Goal: Task Accomplishment & Management: Manage account settings

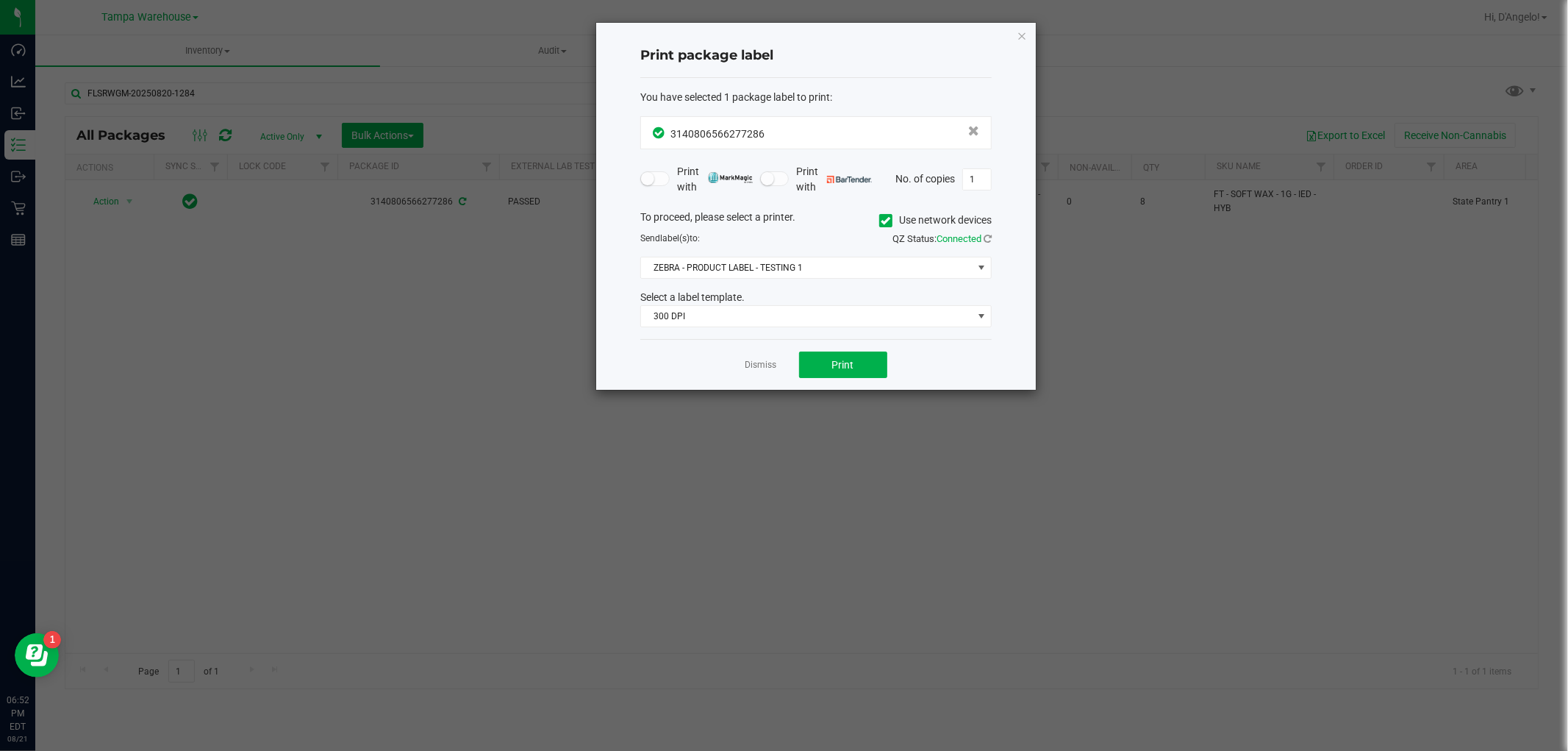
click at [1009, 37] on div "Print package label You have selected 1 package label to print : 31408065662772…" at bounding box center [816, 206] width 440 height 367
click at [1022, 34] on icon "button" at bounding box center [1021, 35] width 10 height 18
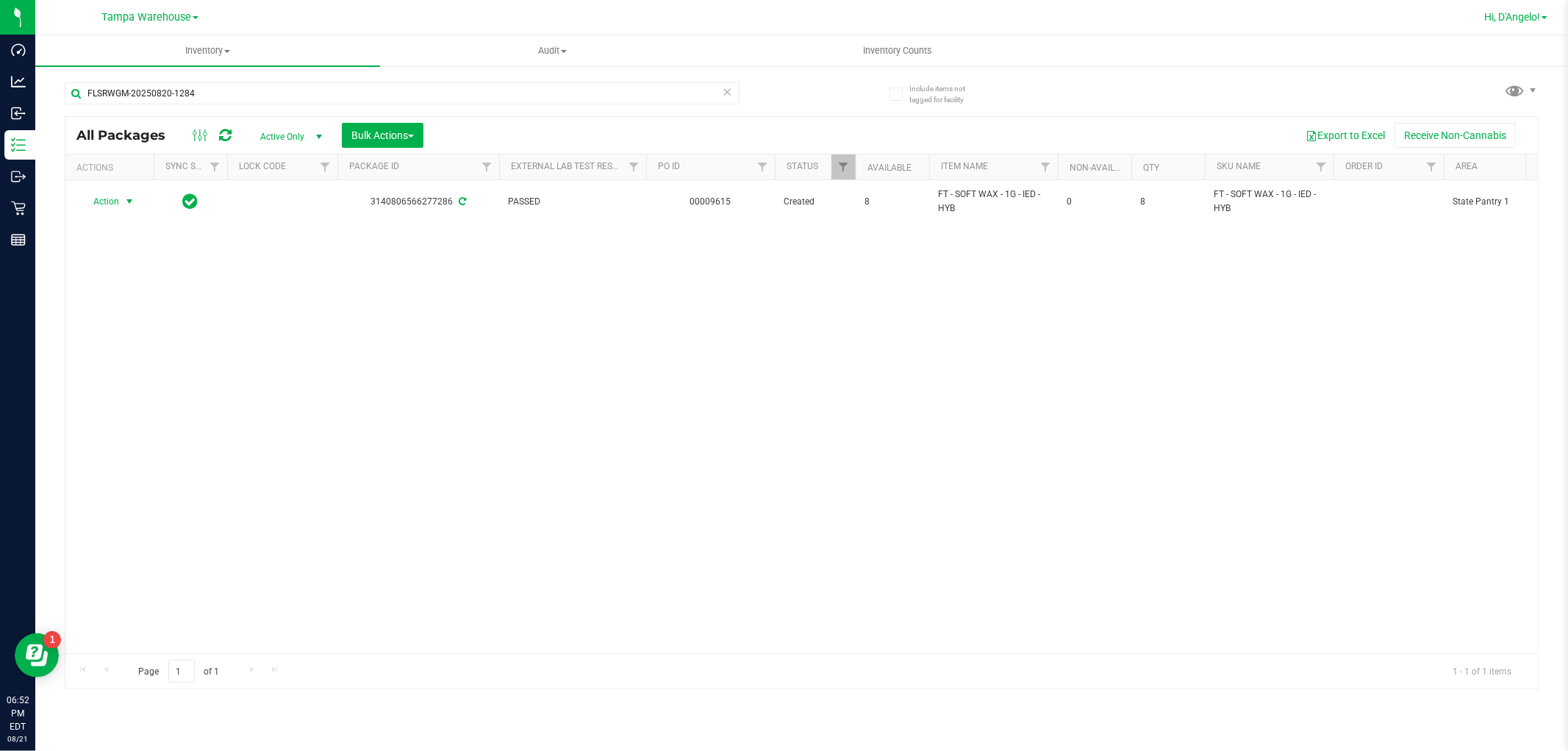
click at [1531, 22] on span "Hi, D'Angelo!" at bounding box center [1512, 16] width 56 height 12
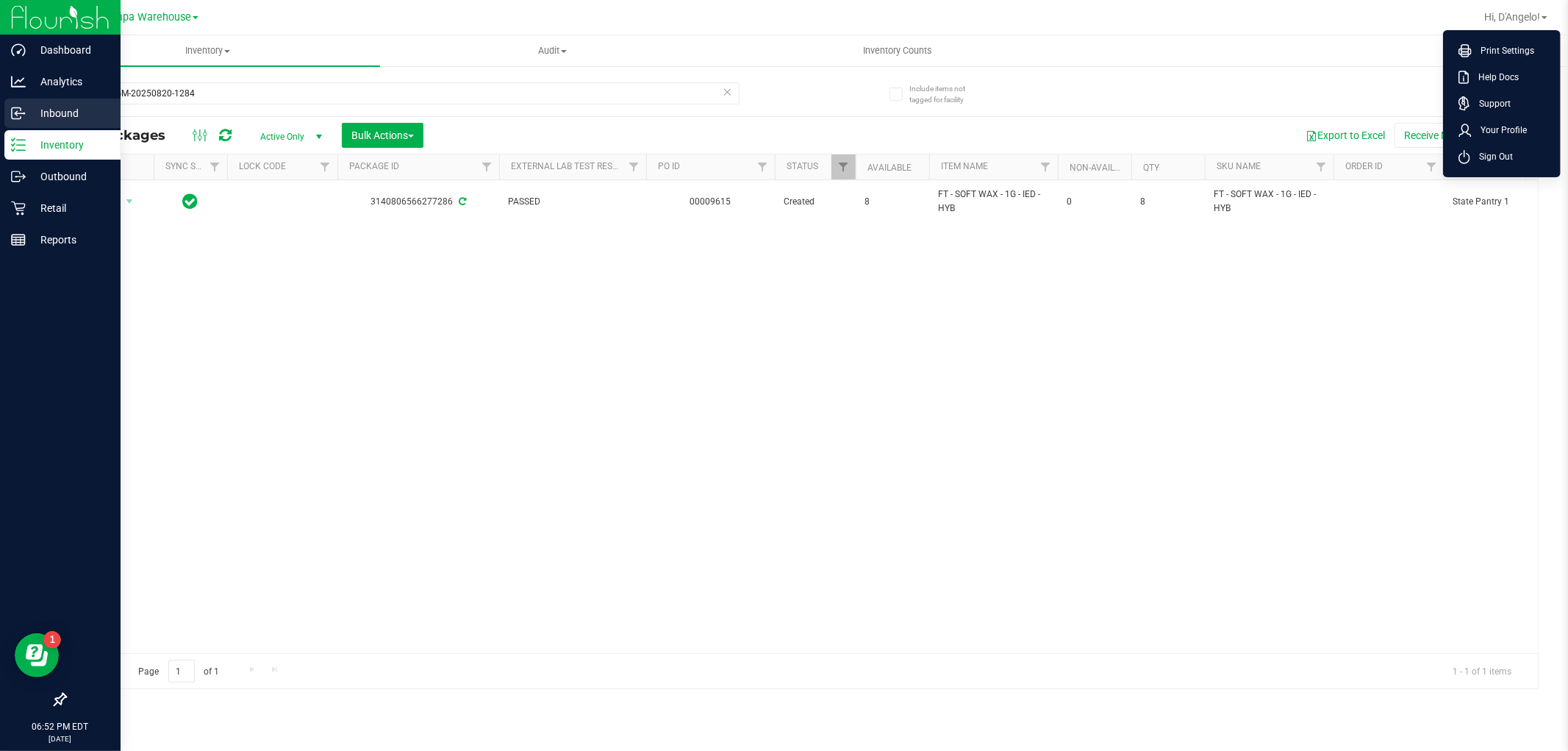
click at [19, 108] on icon at bounding box center [18, 113] width 15 height 15
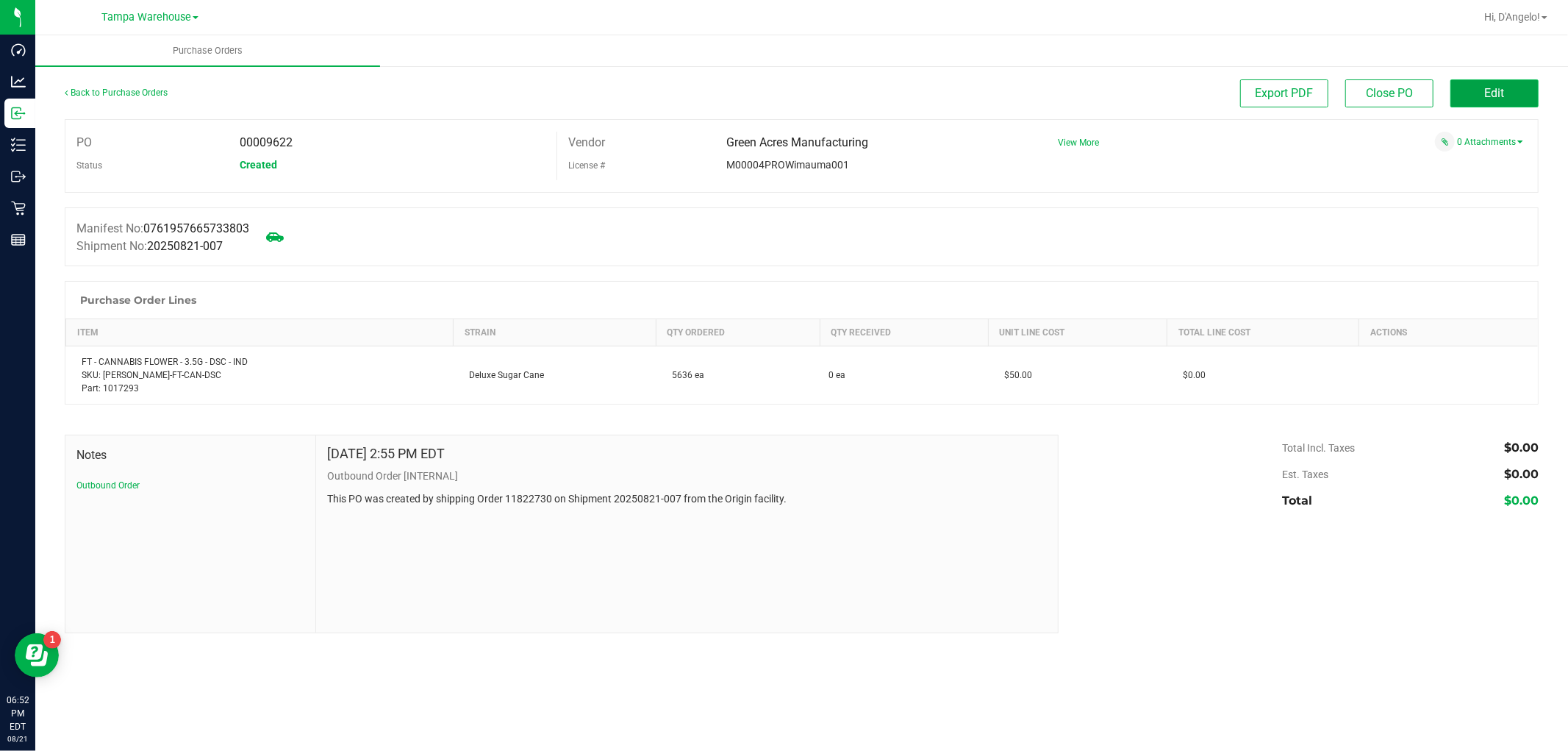
click at [1498, 107] on button "Edit" at bounding box center [1494, 93] width 88 height 28
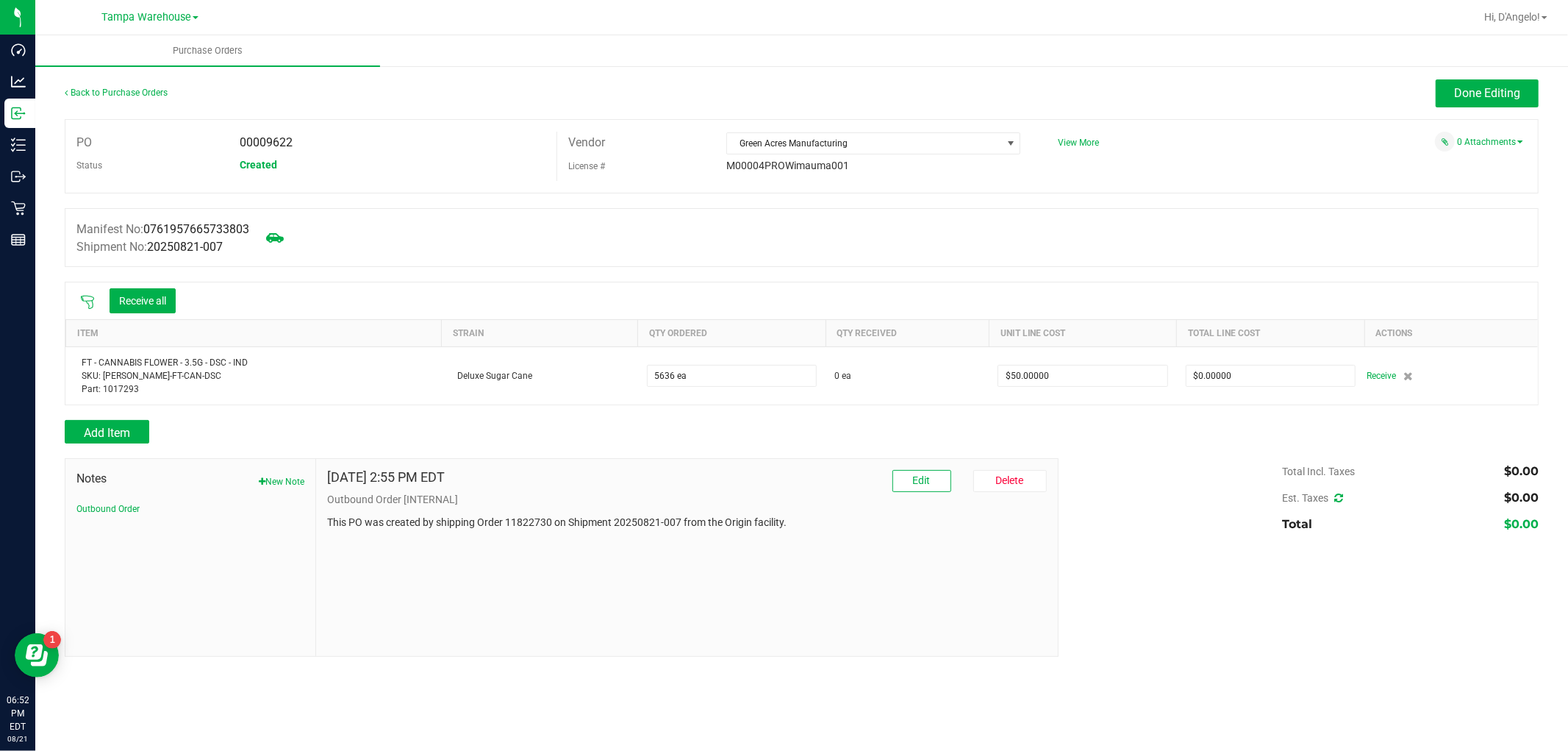
click at [88, 306] on icon at bounding box center [87, 302] width 15 height 15
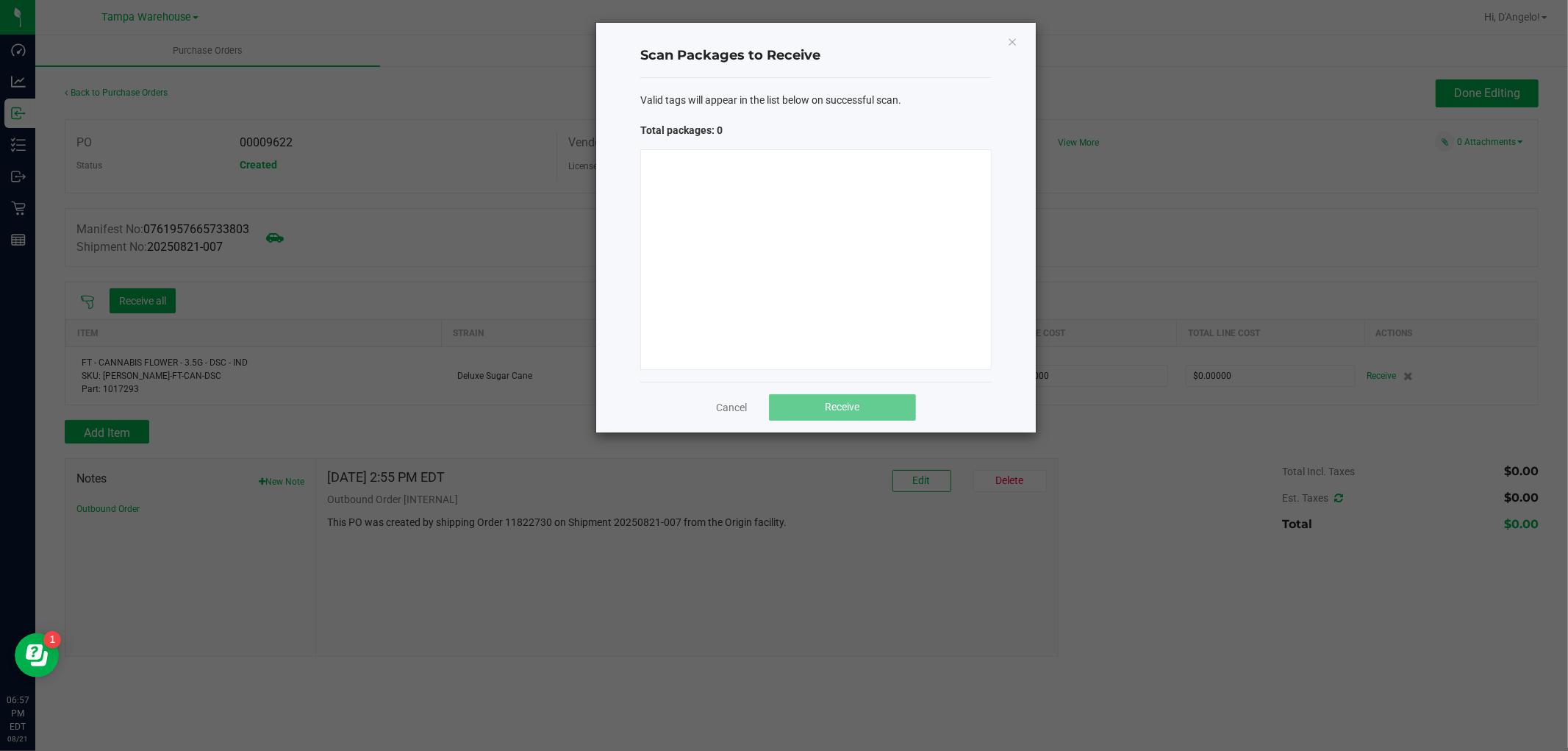
click at [446, 103] on ngb-modal-window "Scan Packages to Receive Valid tags will appear in the list below on successful…" at bounding box center [789, 376] width 1579 height 751
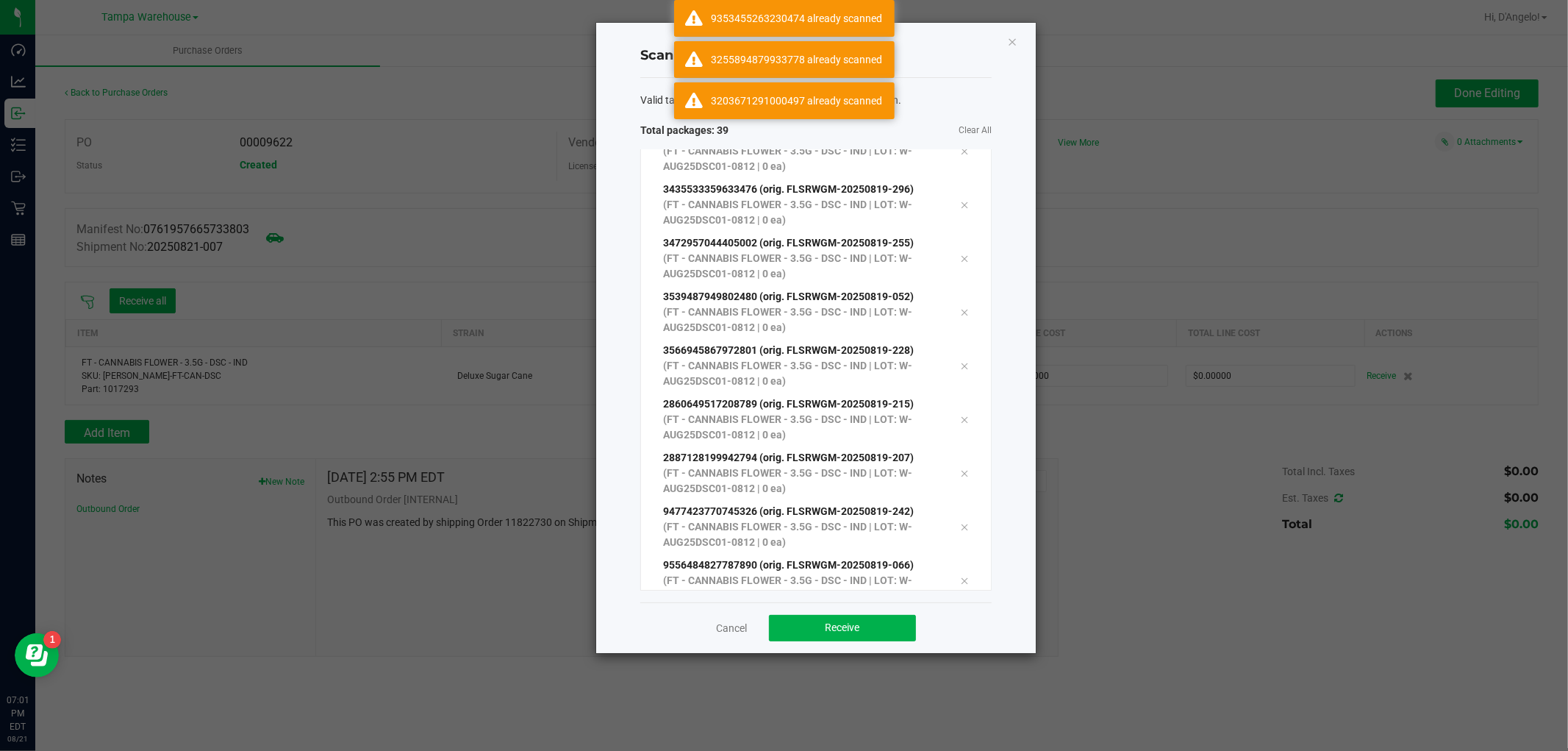
scroll to position [1689, 0]
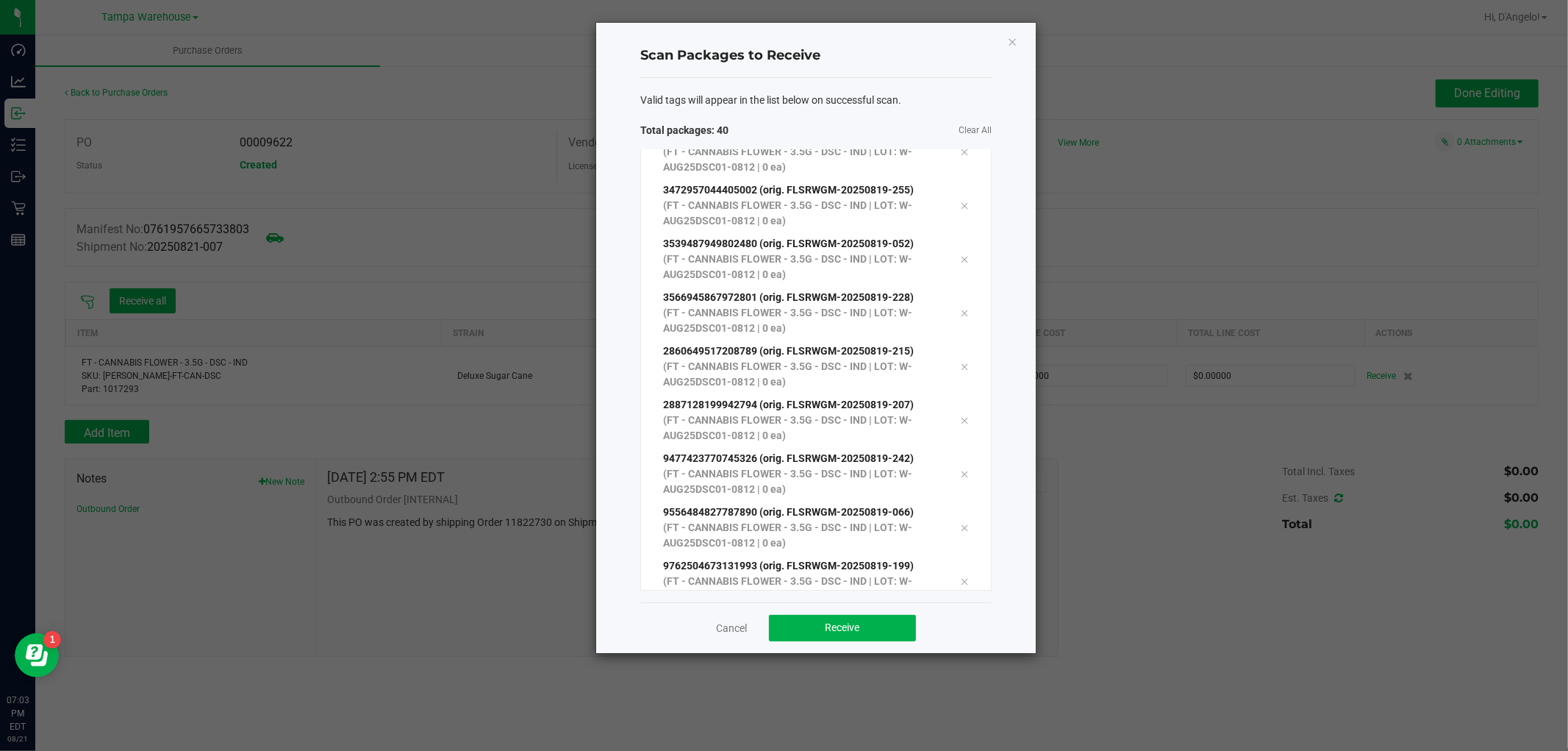
click at [2, 749] on ngb-modal-window "Scan Packages to Receive Valid tags will appear in the list below on successful…" at bounding box center [789, 376] width 1579 height 751
click at [675, 79] on div "Valid tags will appear in the list below on successful scan. Total packages: 25…" at bounding box center [816, 340] width 351 height 524
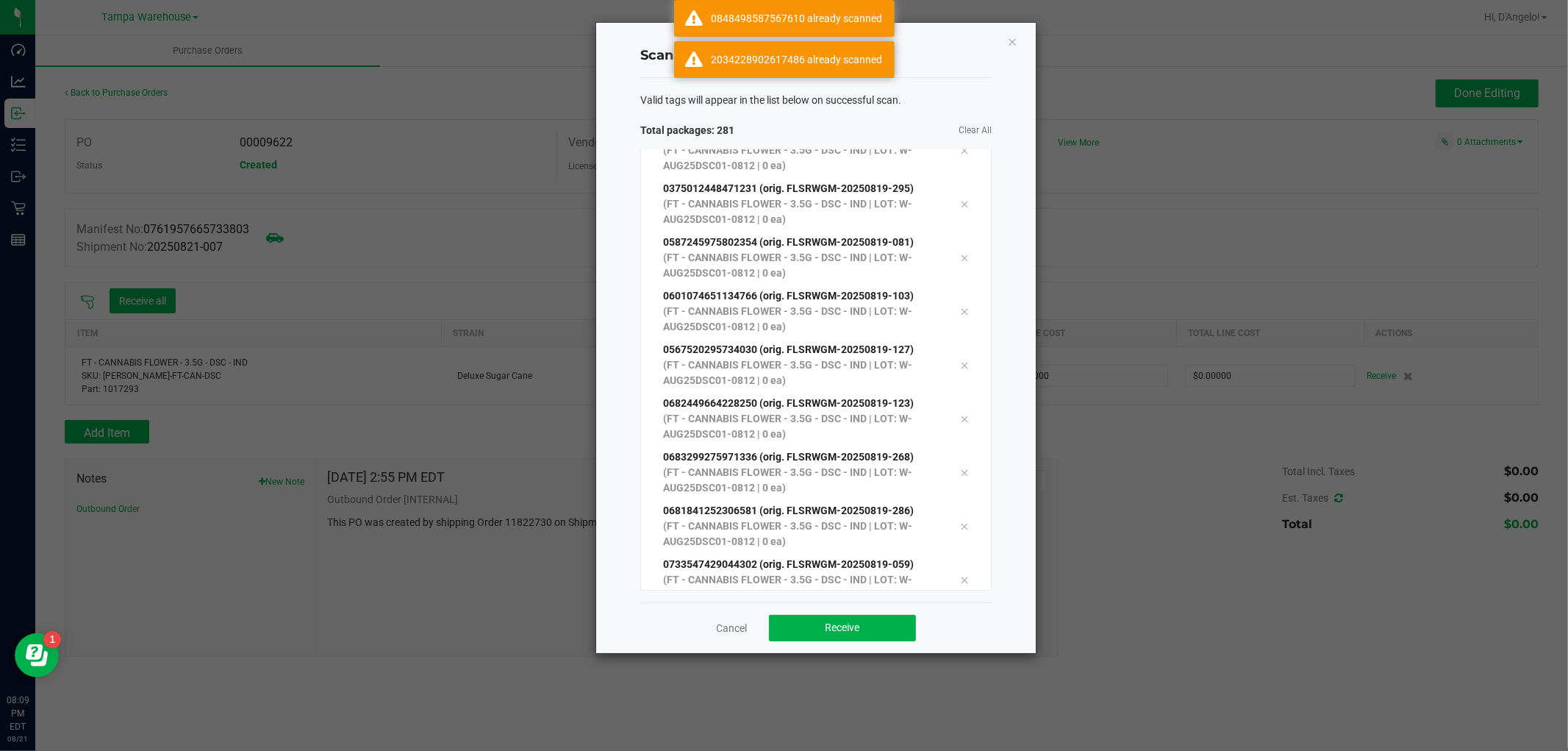
scroll to position [14672, 0]
click at [849, 597] on div "Valid tags will appear in the list below on successful scan. Total packages: 28…" at bounding box center [816, 340] width 351 height 524
click at [833, 618] on button "Receive" at bounding box center [842, 628] width 147 height 26
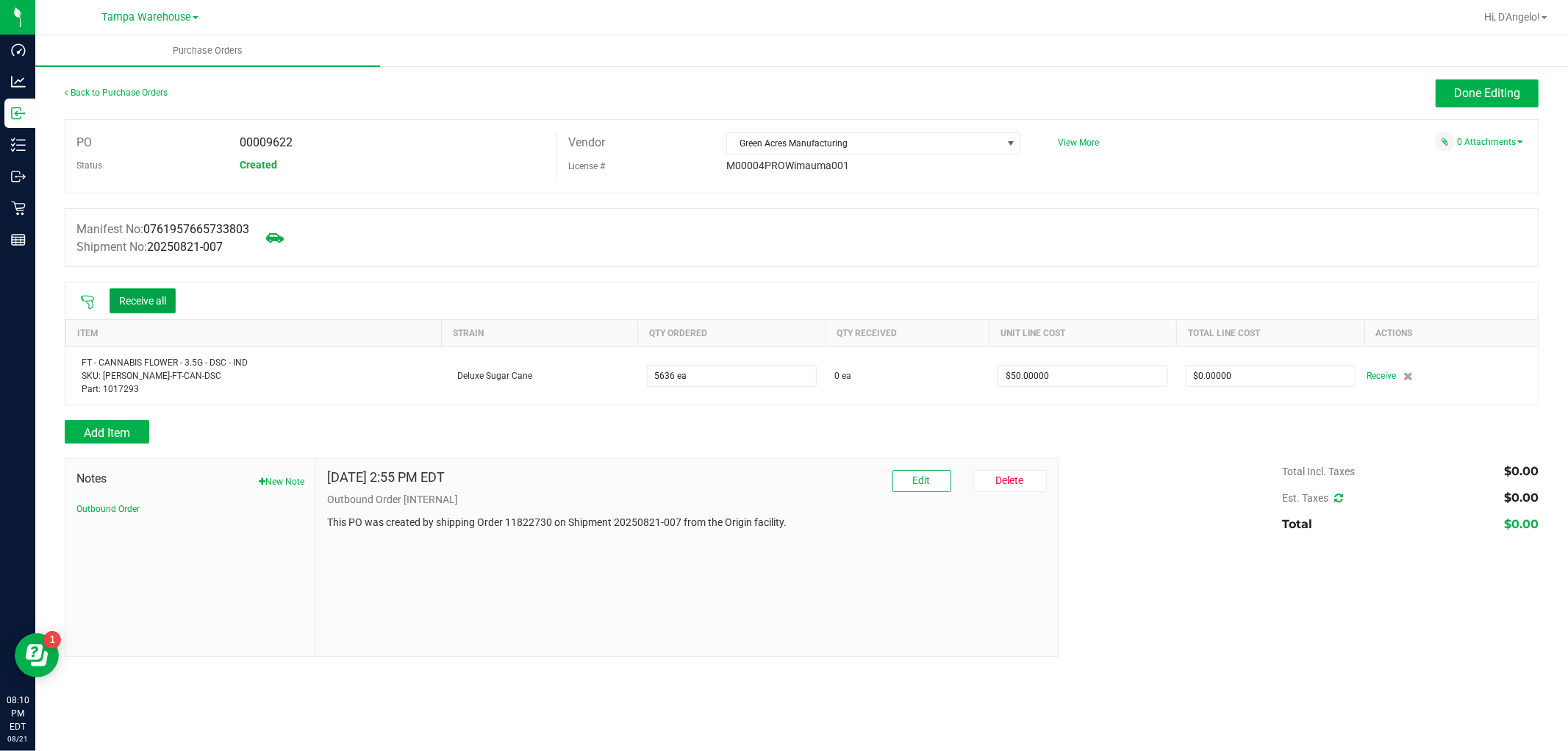
click at [150, 294] on button "Receive all" at bounding box center [142, 301] width 66 height 25
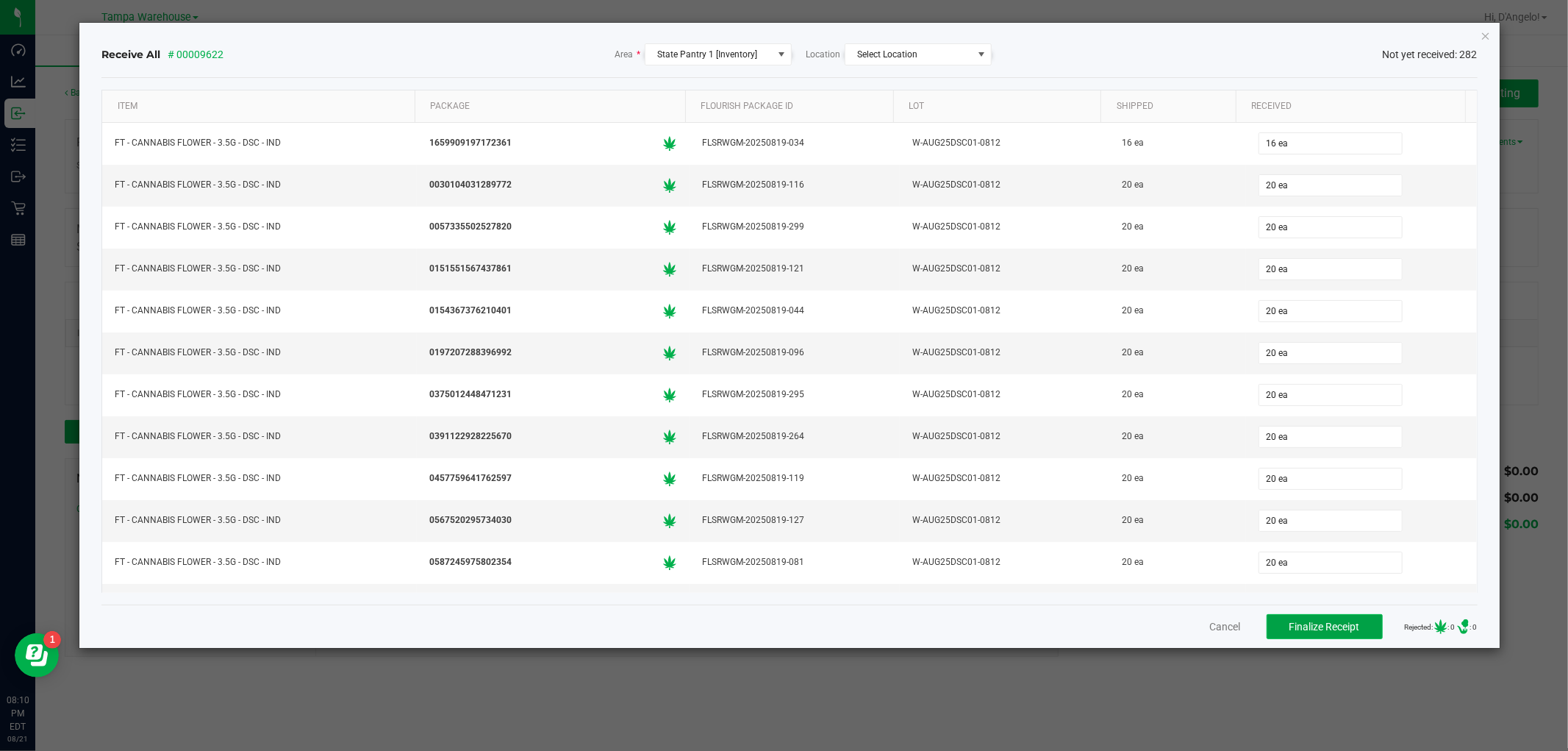
click at [1323, 623] on span "Finalize Receipt" at bounding box center [1325, 626] width 71 height 12
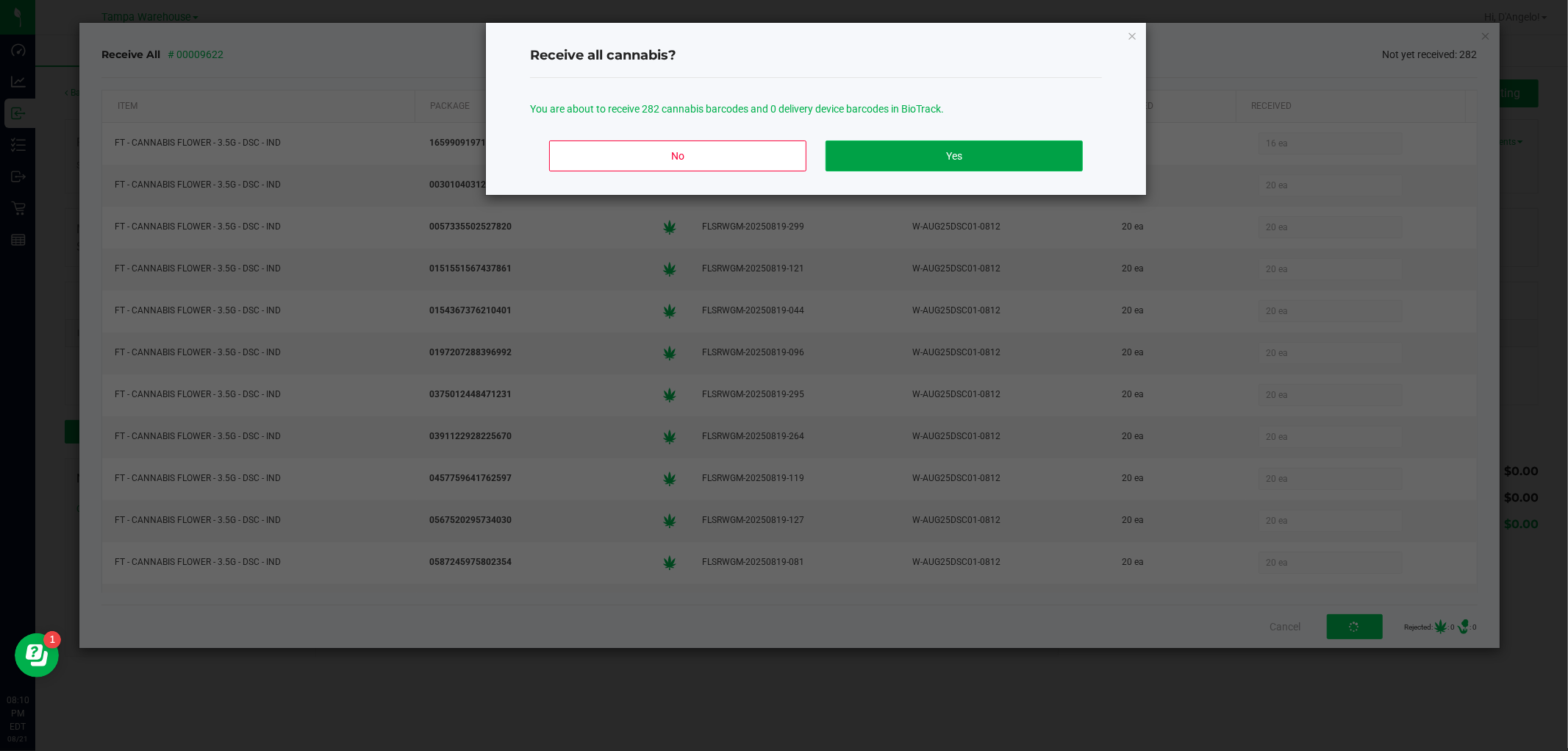
click at [995, 162] on button "Yes" at bounding box center [954, 156] width 257 height 31
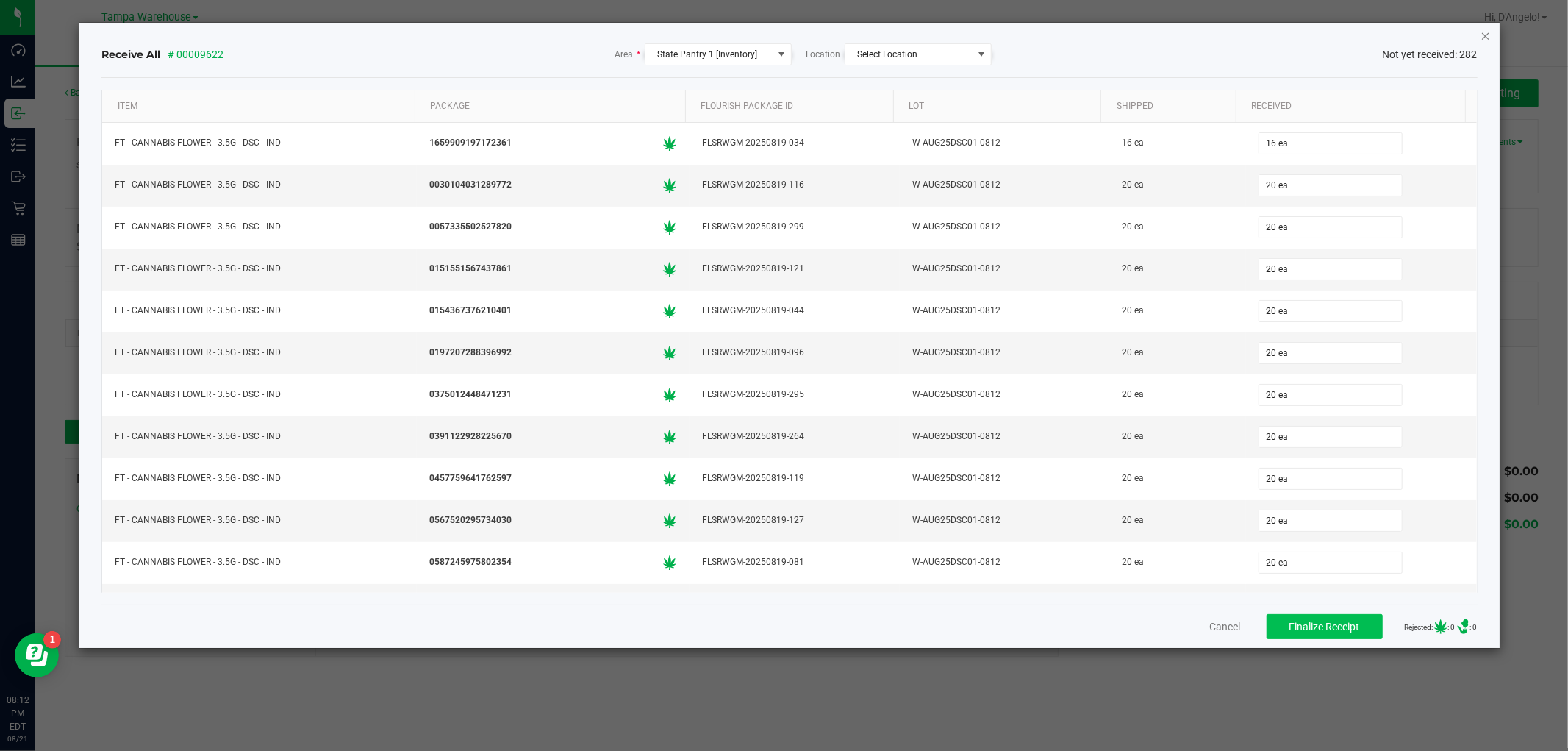
click at [1486, 33] on icon "Close" at bounding box center [1486, 35] width 10 height 18
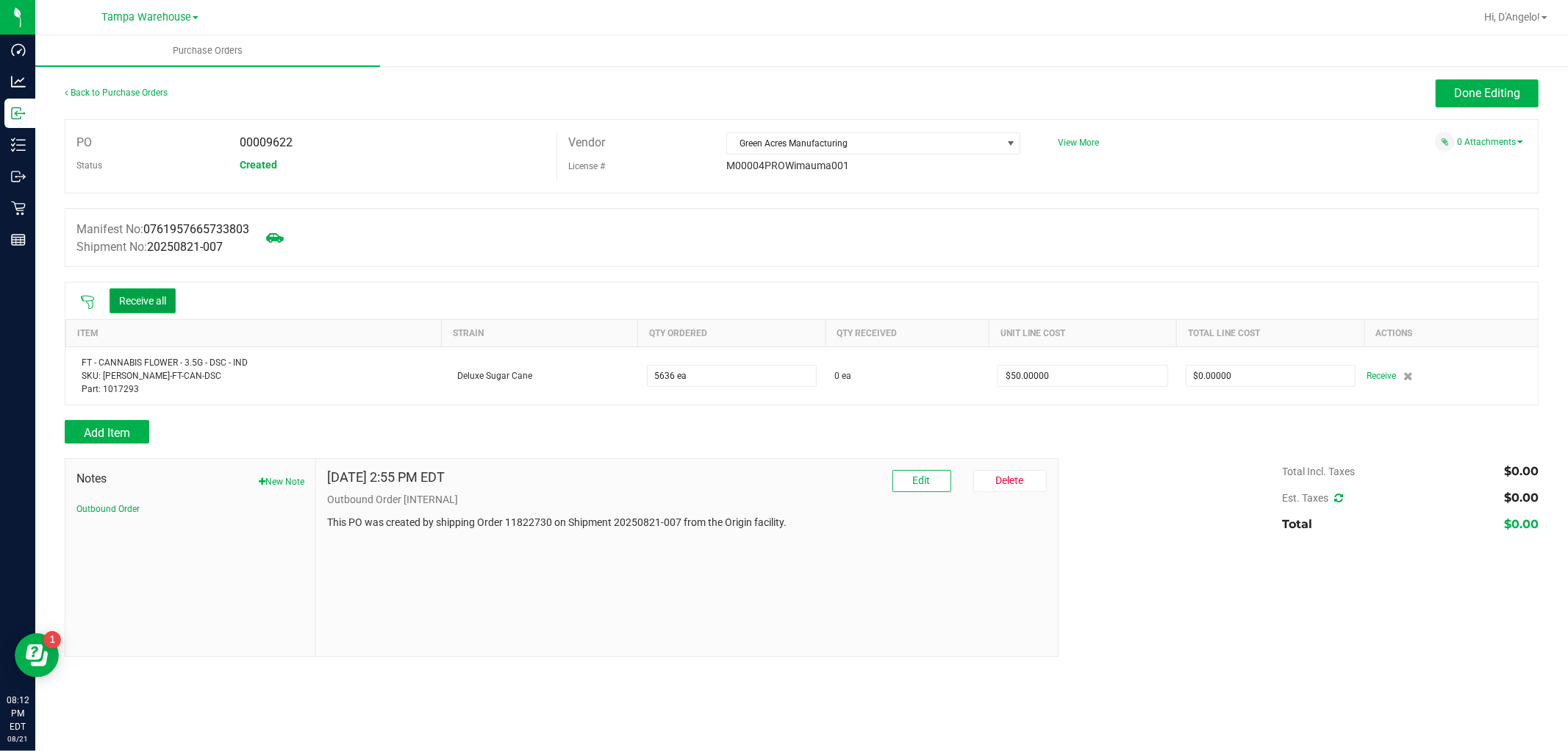
click at [176, 303] on button "Receive all" at bounding box center [142, 301] width 66 height 25
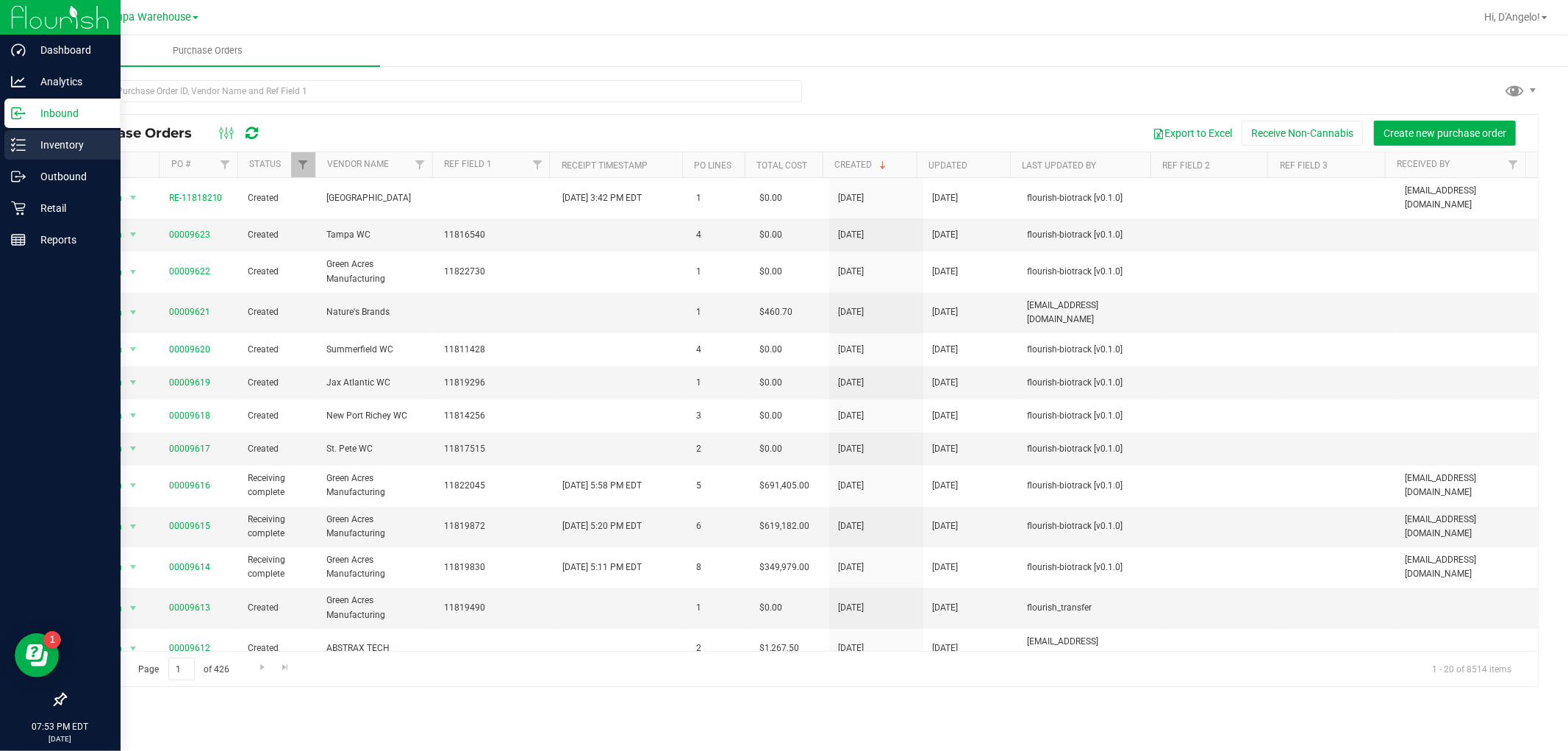
click at [19, 138] on icon at bounding box center [18, 145] width 15 height 15
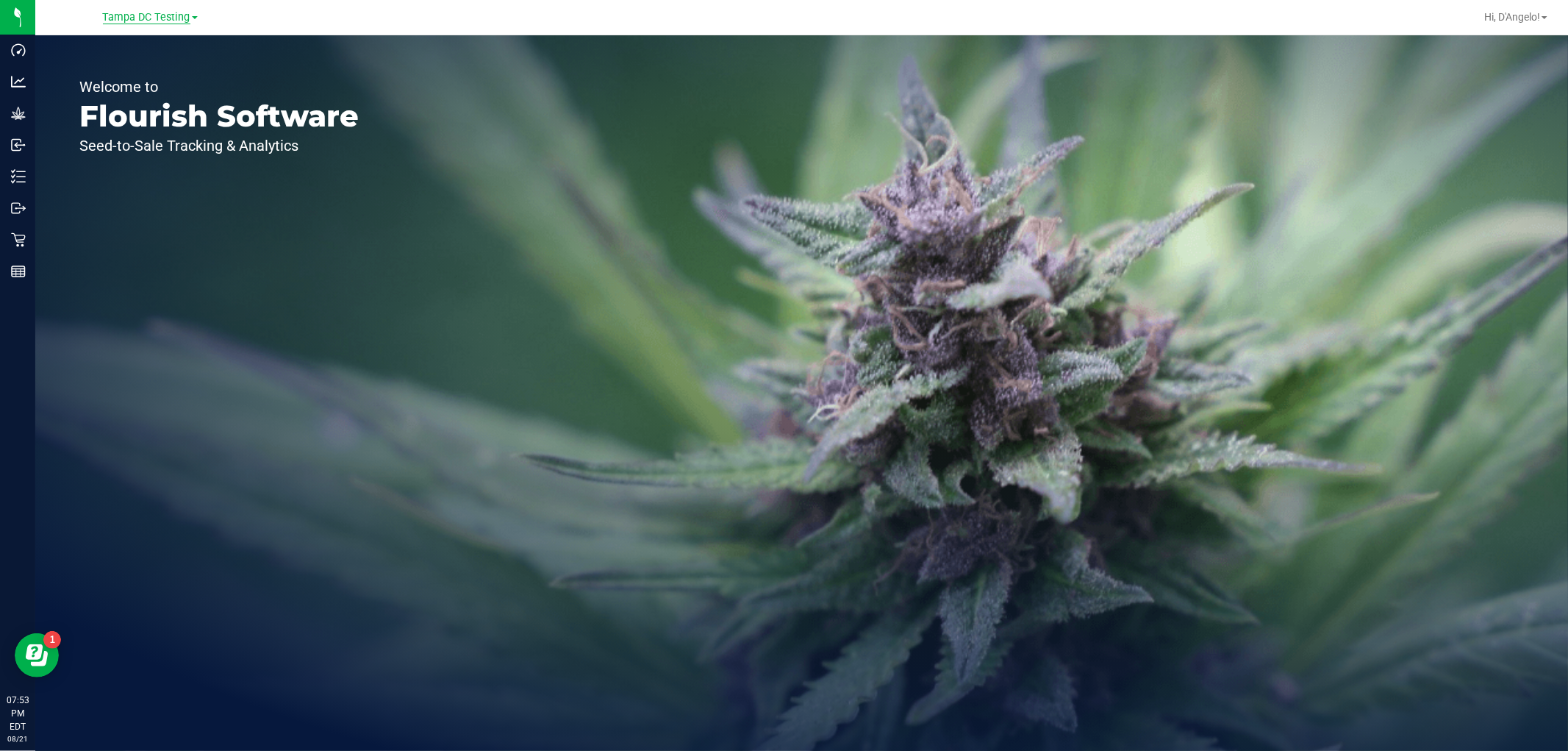
click at [180, 15] on span "Tampa DC Testing" at bounding box center [146, 17] width 88 height 13
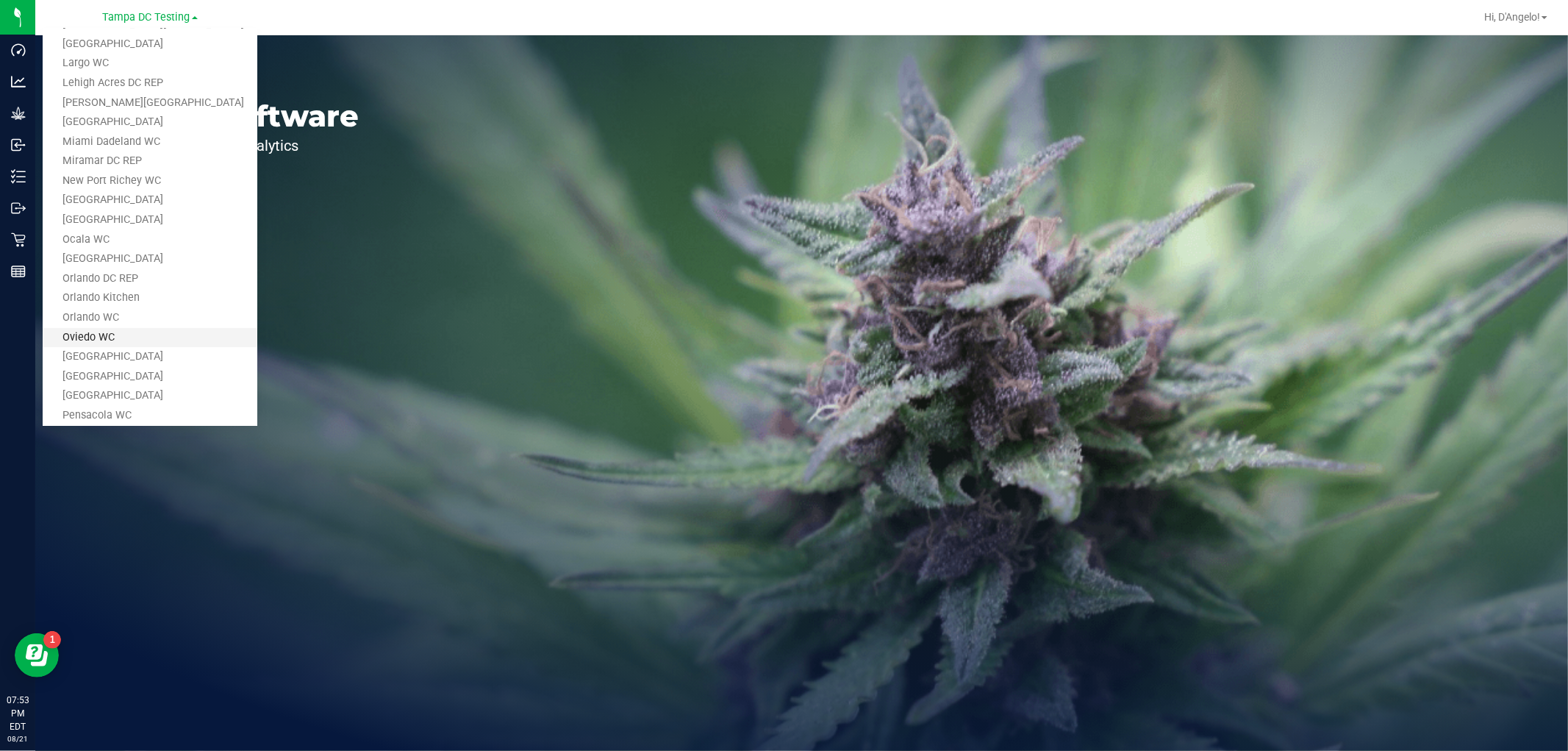
scroll to position [490, 0]
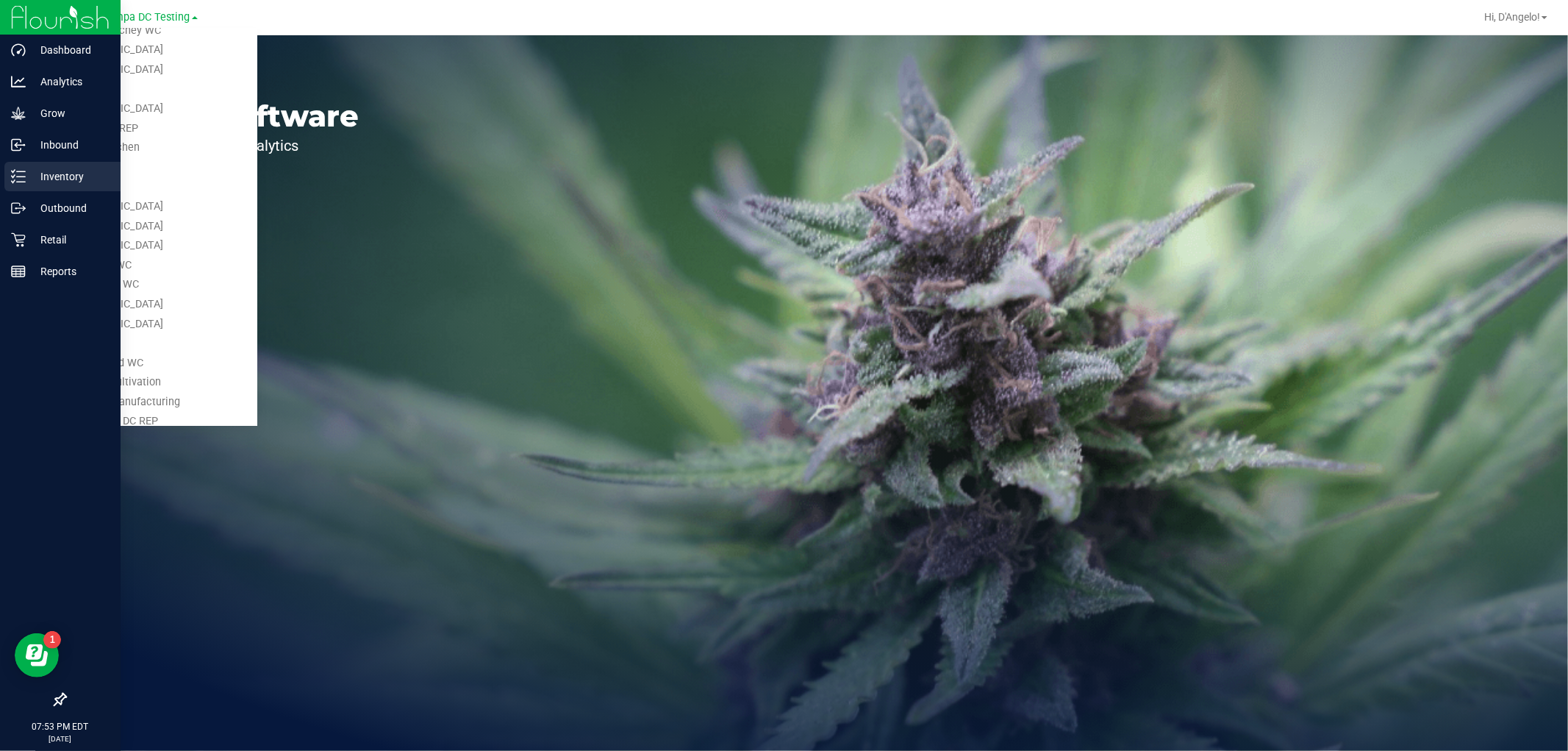
click at [59, 168] on p "Inventory" at bounding box center [69, 176] width 88 height 18
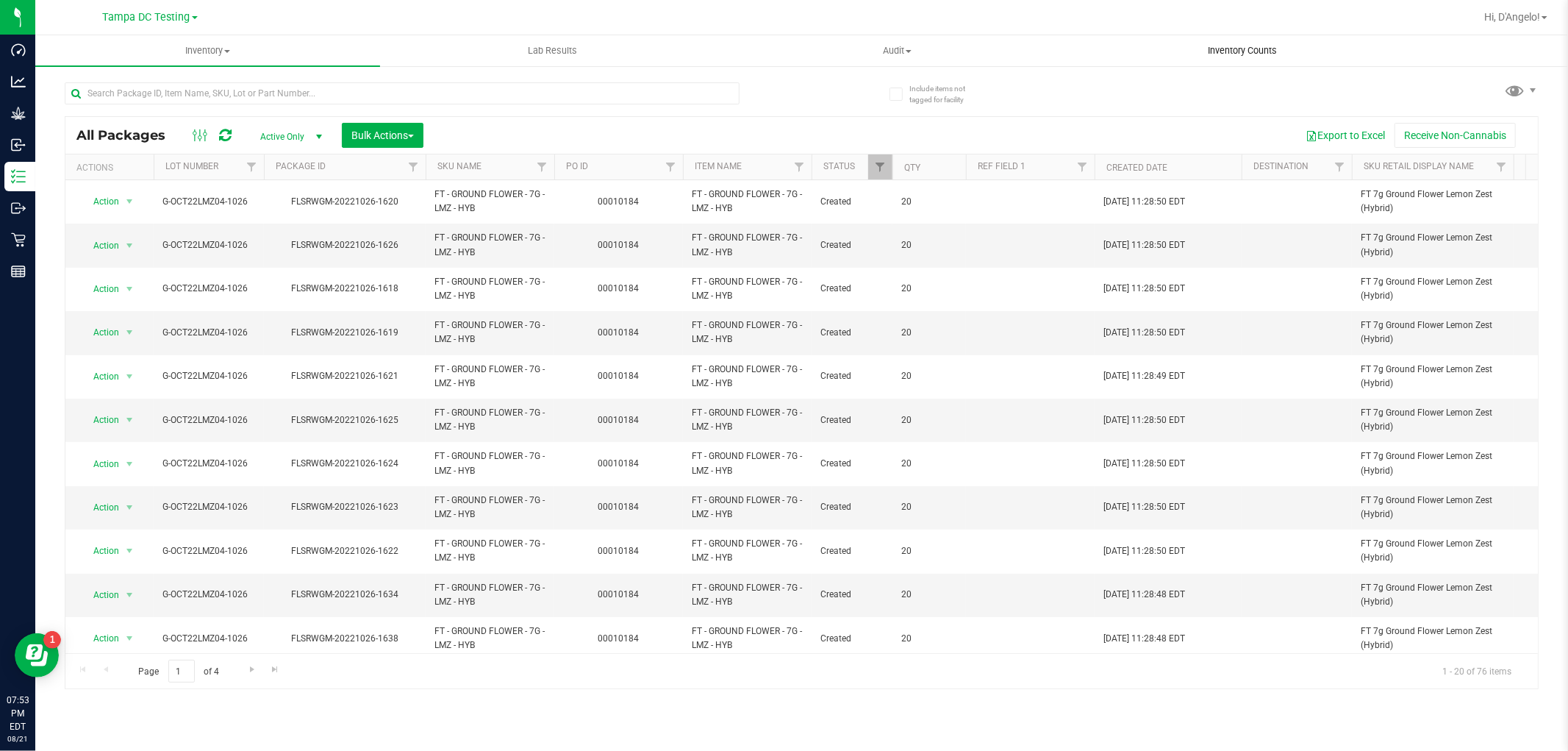
click at [1216, 47] on span "Inventory Counts" at bounding box center [1242, 51] width 109 height 13
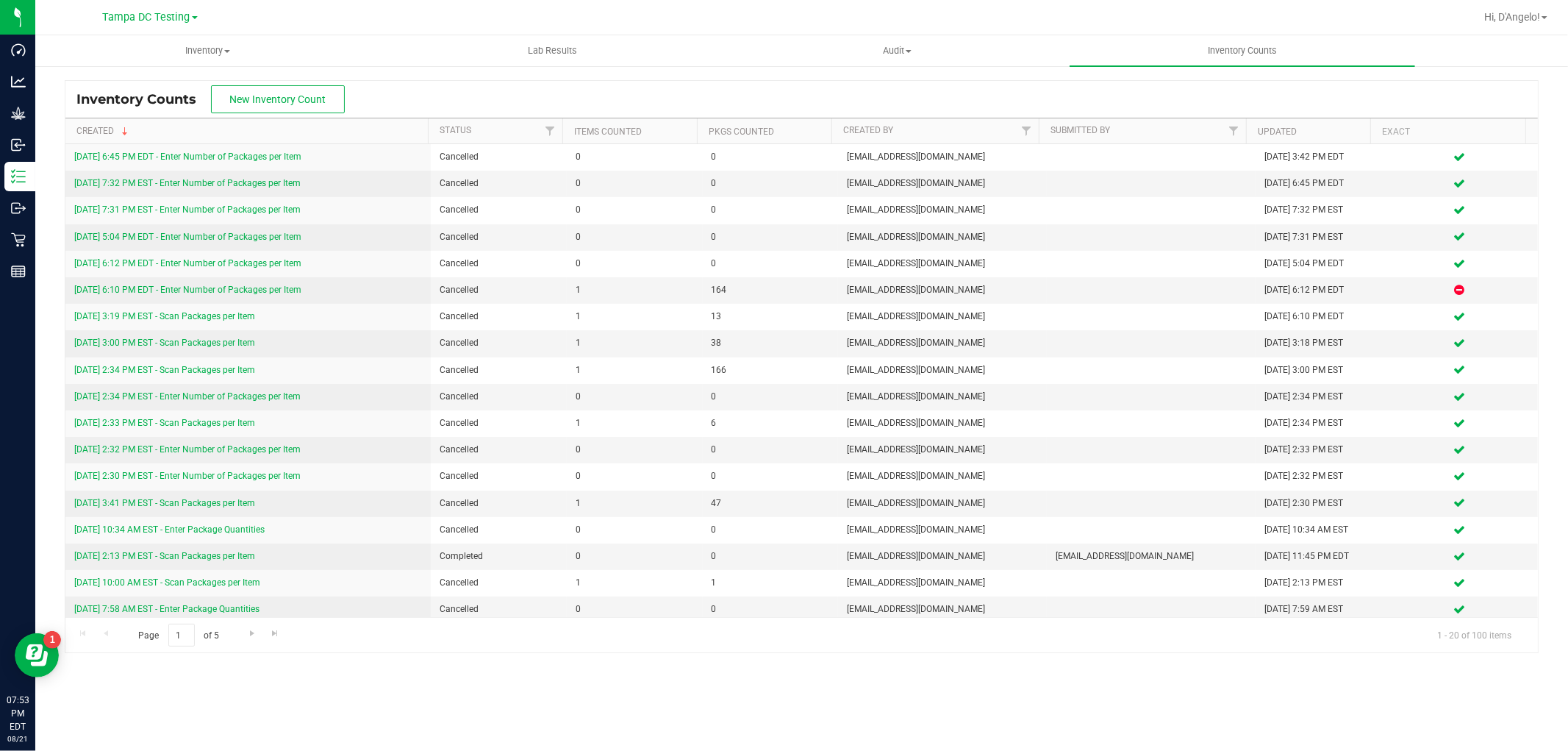
click at [189, 24] on div "Tampa DC Testing Bonita Springs WC Boynton Beach WC Bradenton WC Brandon WC Bro…" at bounding box center [150, 16] width 95 height 18
click at [171, 16] on span "Tampa DC Testing" at bounding box center [146, 17] width 88 height 13
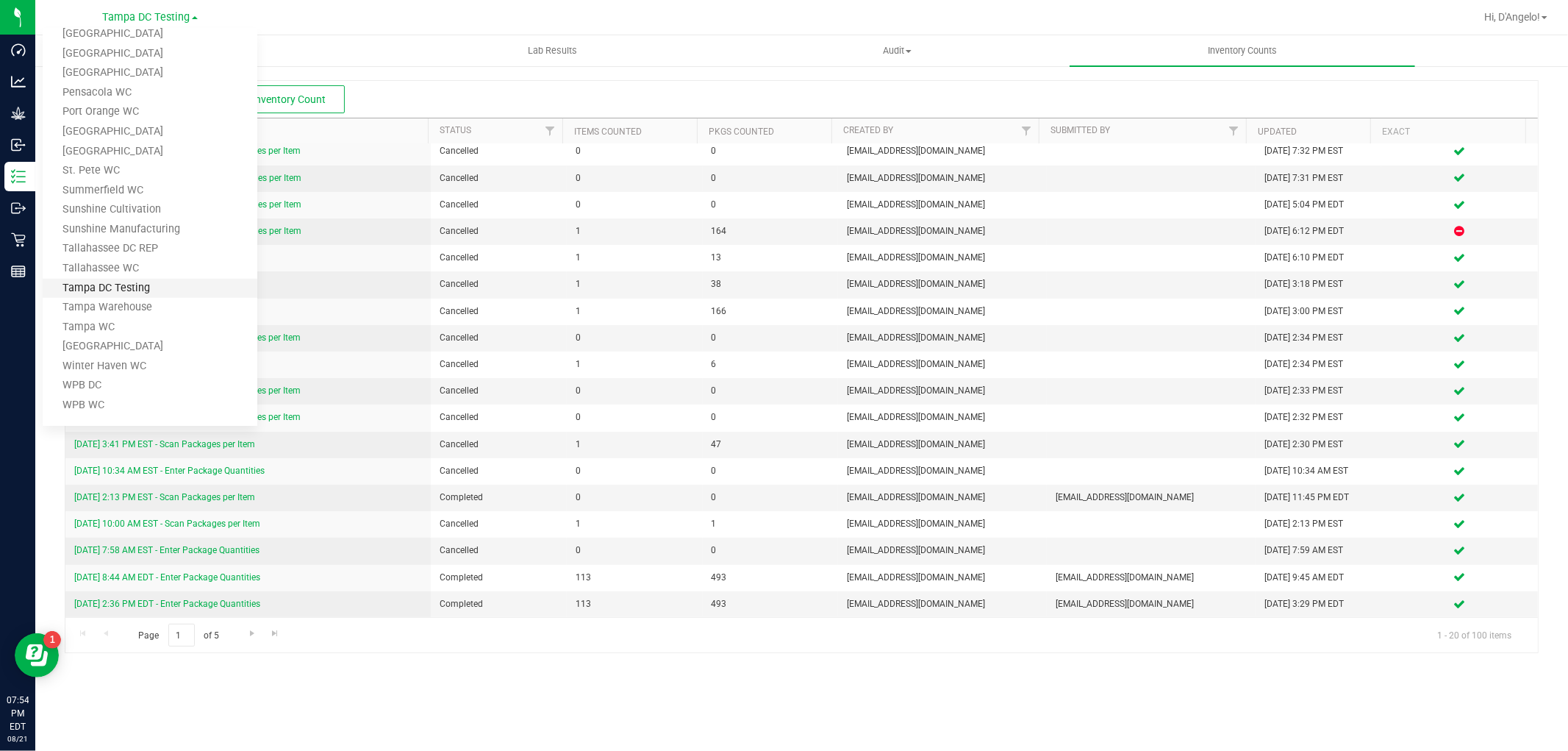
scroll to position [663, 0]
click at [109, 307] on link "Tampa Warehouse" at bounding box center [150, 307] width 215 height 20
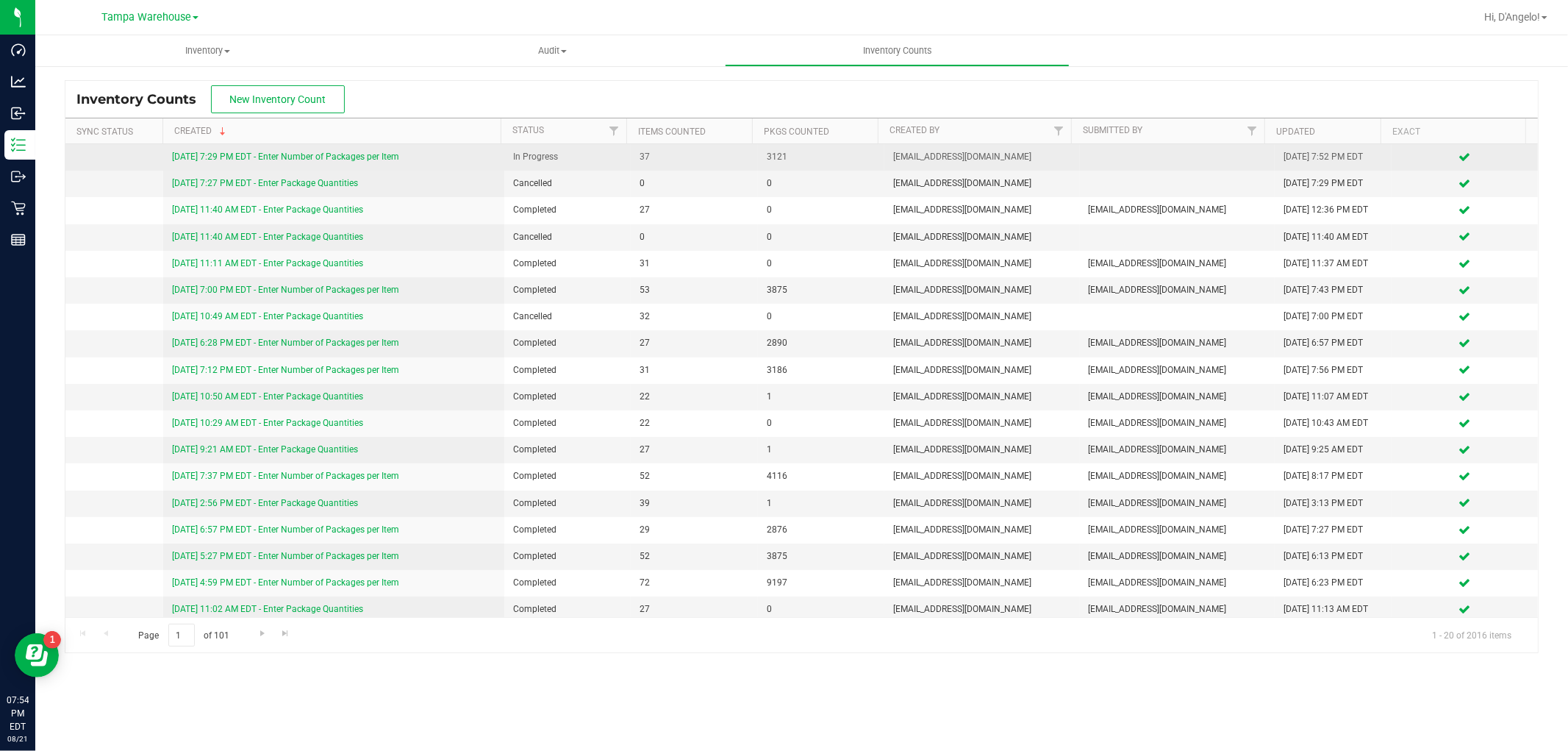
click at [387, 158] on link "8/21/25 7:29 PM EDT - Enter Number of Packages per Item" at bounding box center [285, 156] width 227 height 10
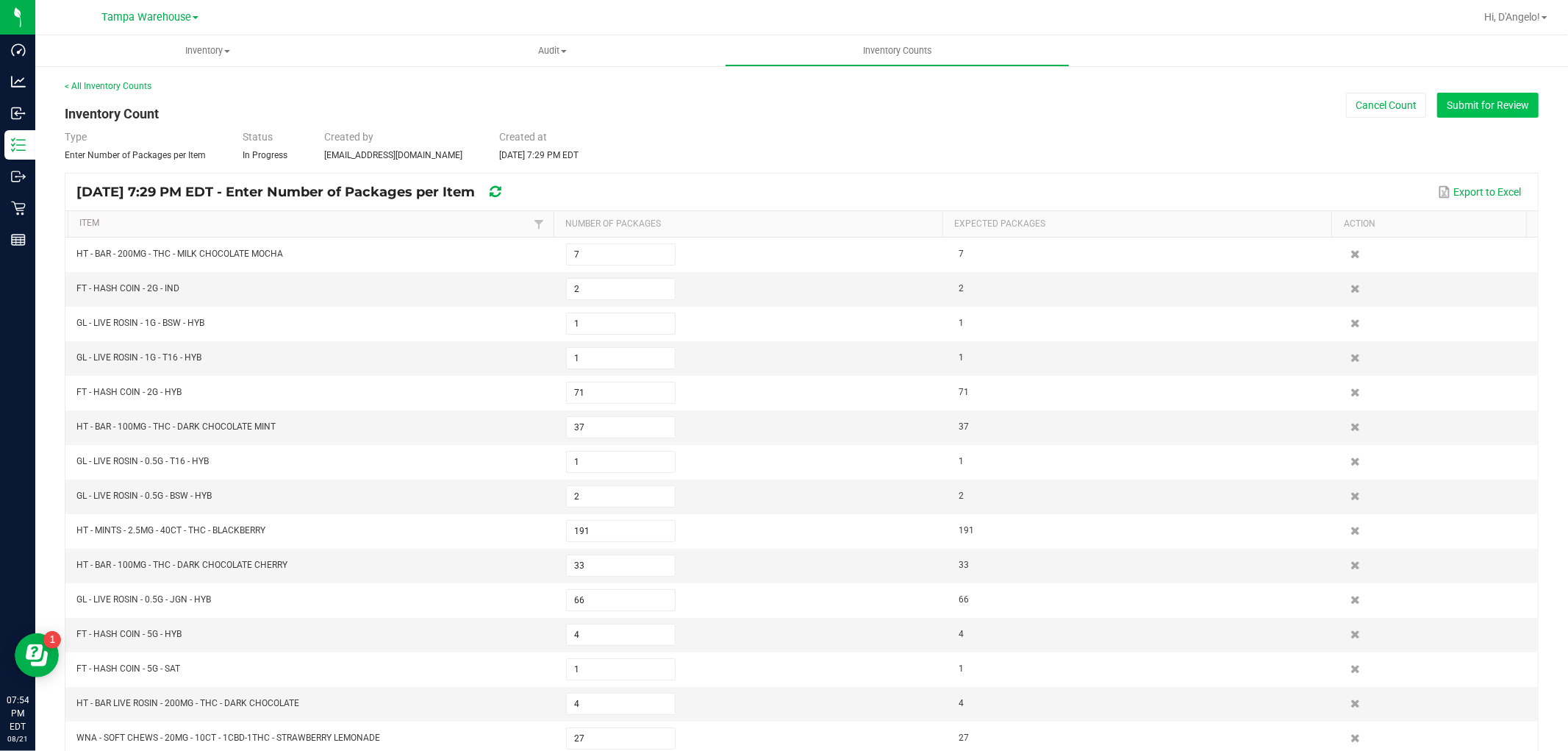
click at [1490, 112] on button "Submit for Review" at bounding box center [1488, 105] width 102 height 25
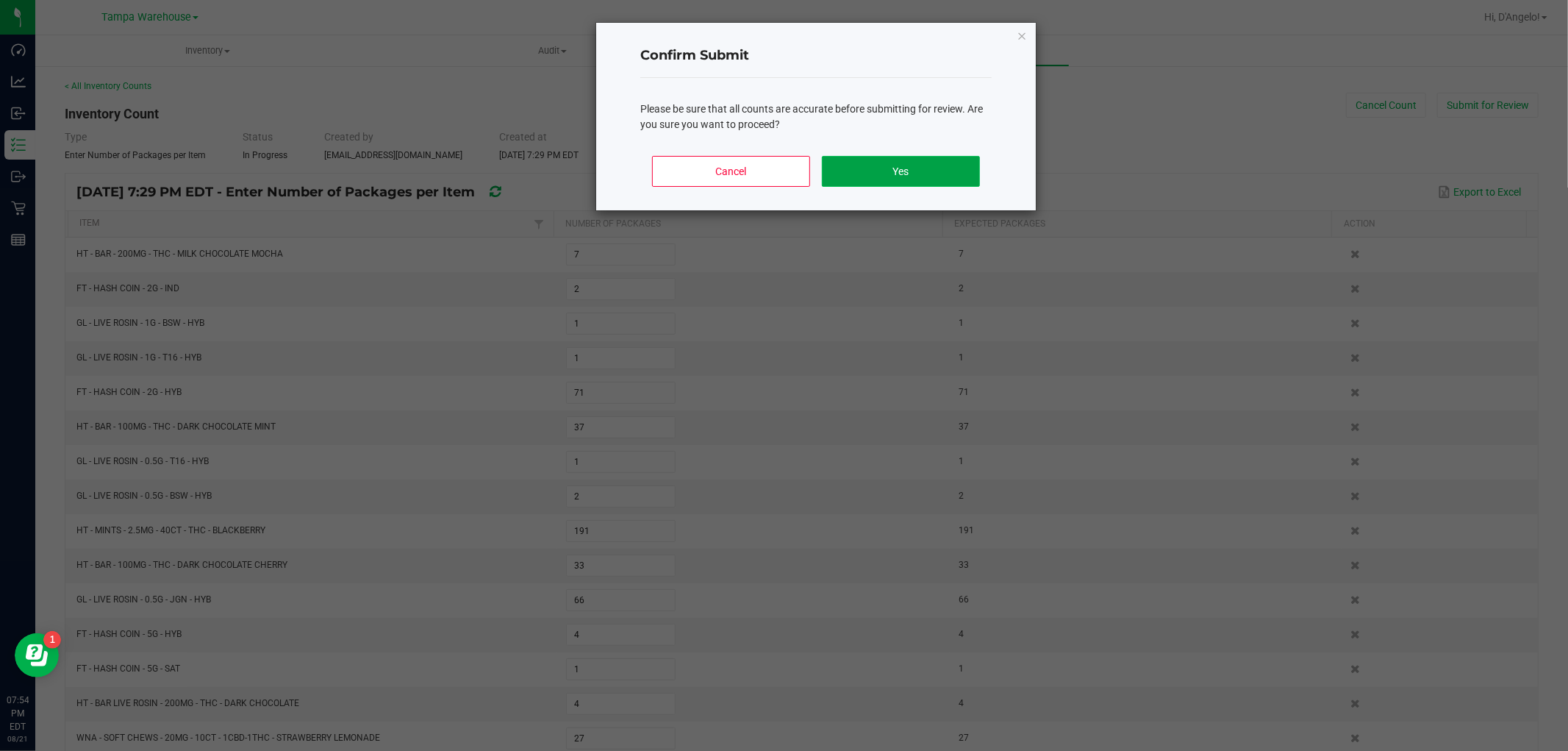
click at [842, 168] on button "Yes" at bounding box center [900, 171] width 158 height 31
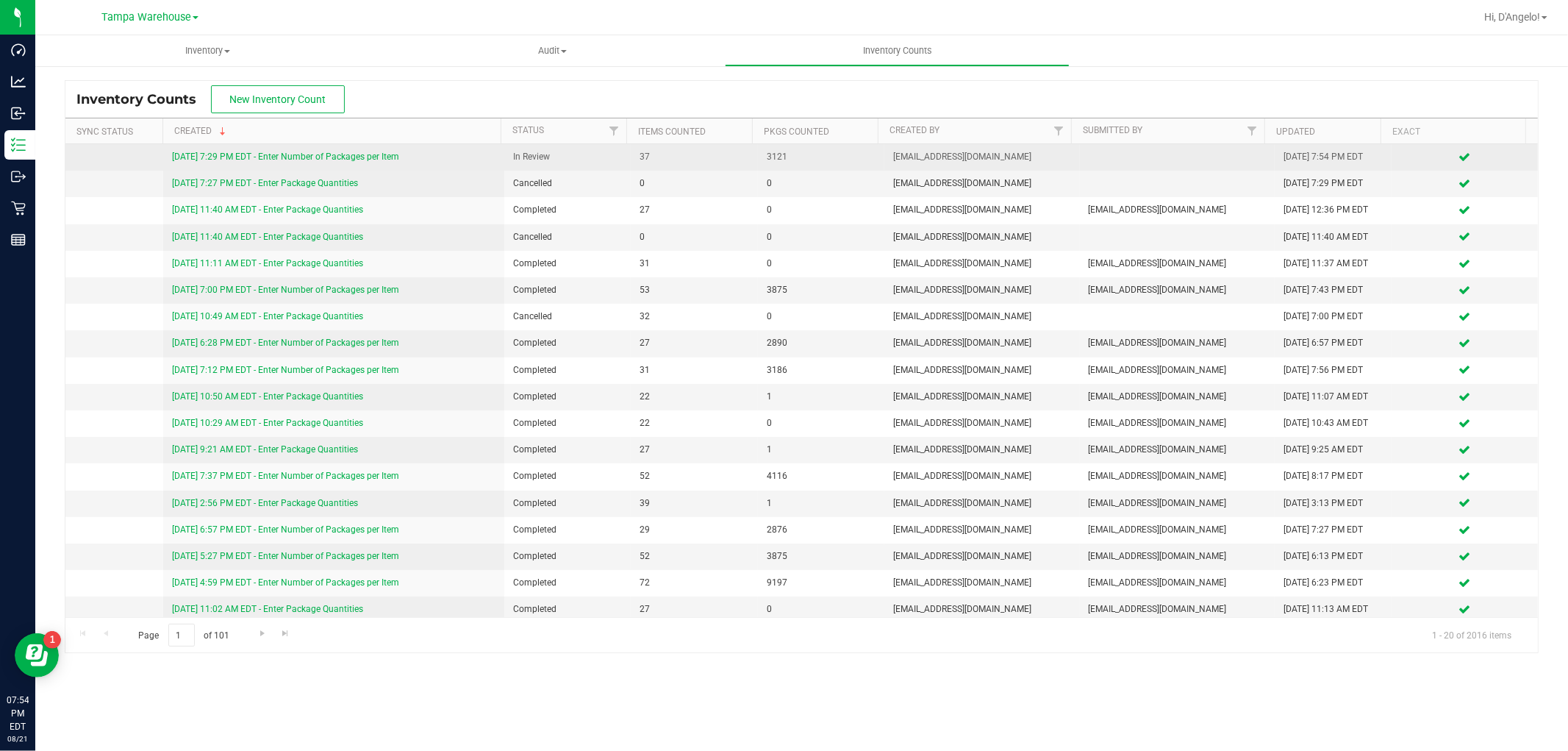
click at [268, 155] on link "8/21/25 7:29 PM EDT - Enter Number of Packages per Item" at bounding box center [285, 156] width 227 height 10
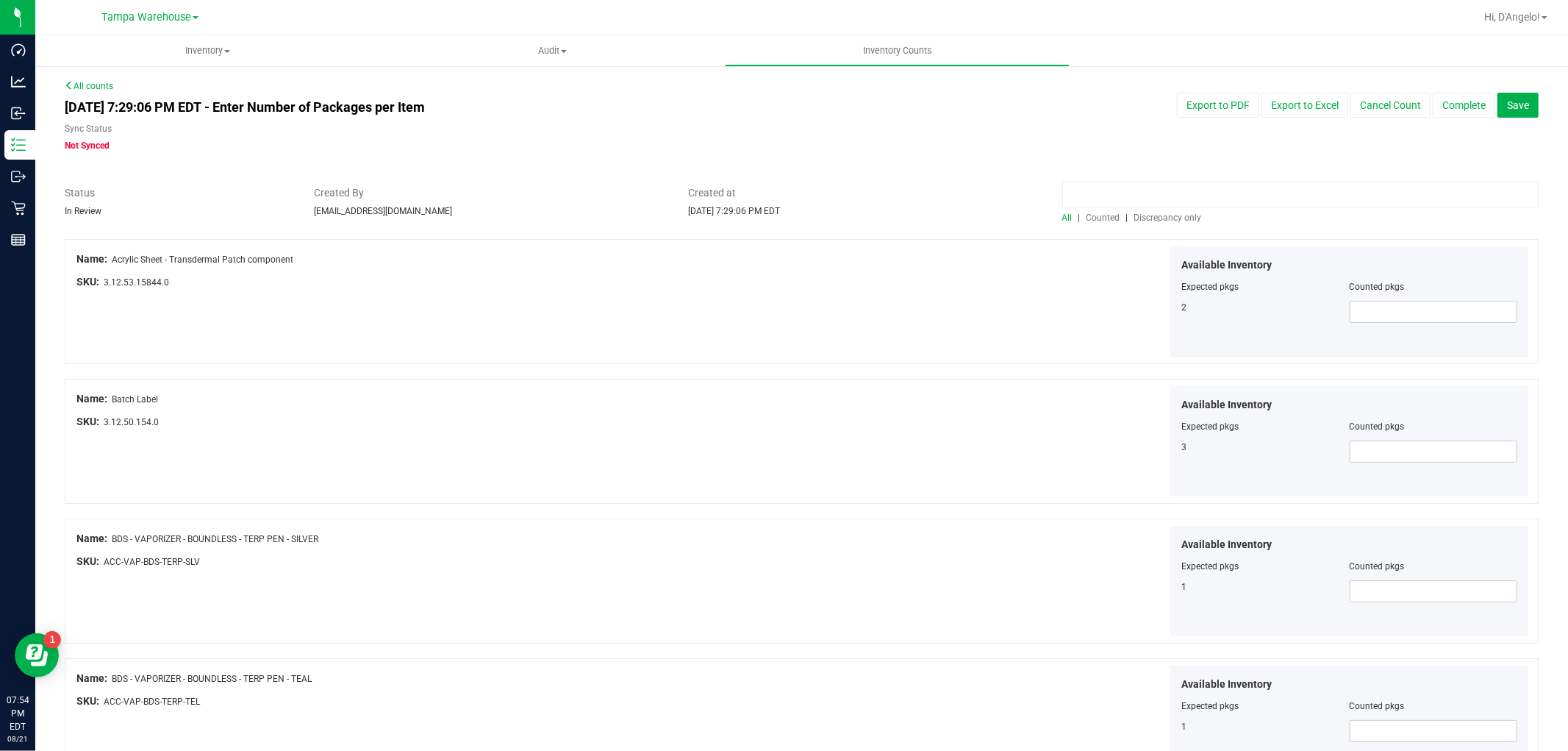
click at [1069, 195] on input at bounding box center [1301, 194] width 477 height 26
type input "chews -"
click at [1423, 313] on span at bounding box center [1434, 312] width 168 height 22
type input "107"
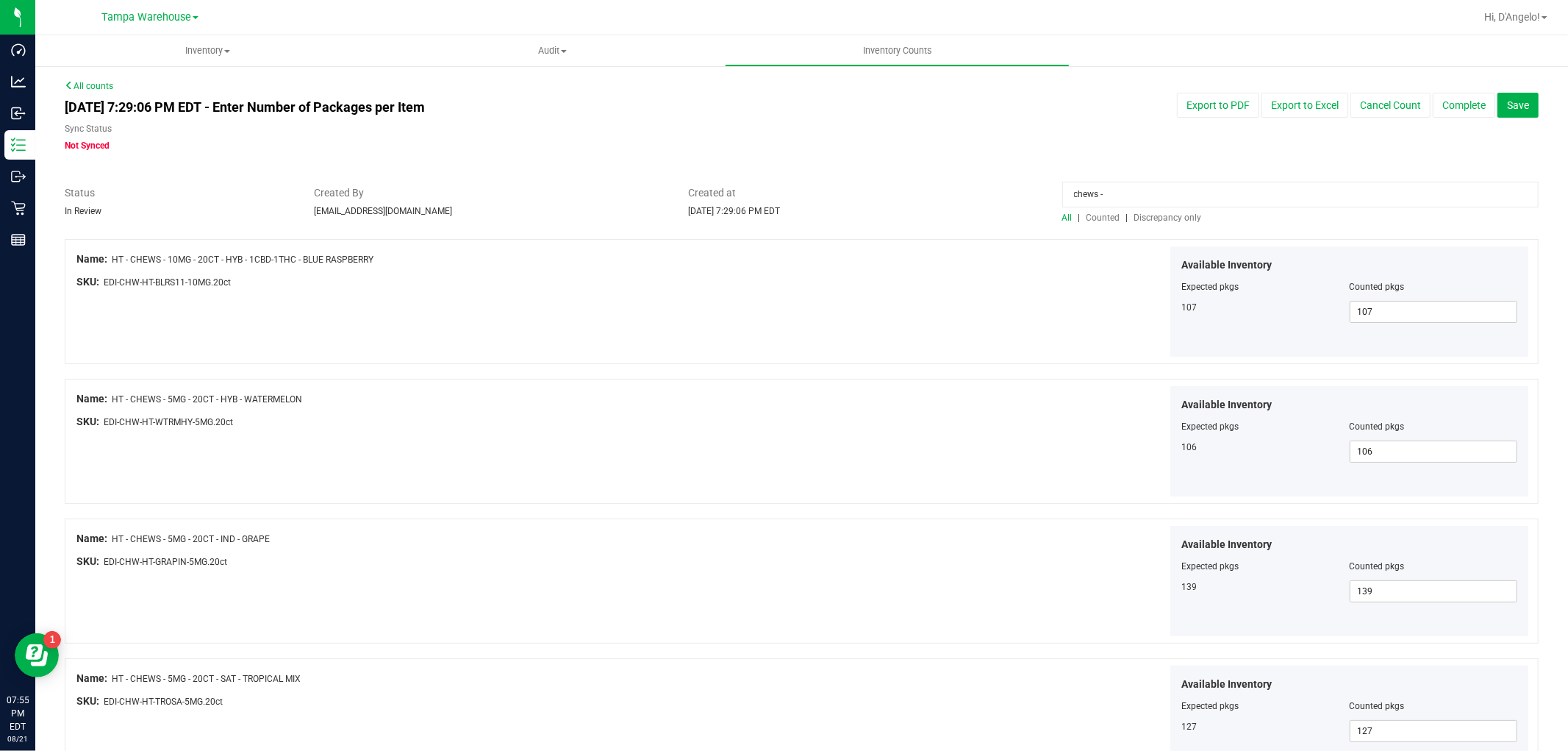
drag, startPoint x: 1118, startPoint y: 189, endPoint x: 790, endPoint y: 199, distance: 328.2
click at [790, 199] on div "Status In Review Created By djeanmarie@liveparallel.com Created at Aug 21, 2025…" at bounding box center [801, 204] width 1496 height 39
drag, startPoint x: 243, startPoint y: 505, endPoint x: 386, endPoint y: 713, distance: 252.4
click at [935, 313] on div "Available Inventory Expected pkgs Counted pkgs 107 107 107" at bounding box center [1168, 302] width 728 height 111
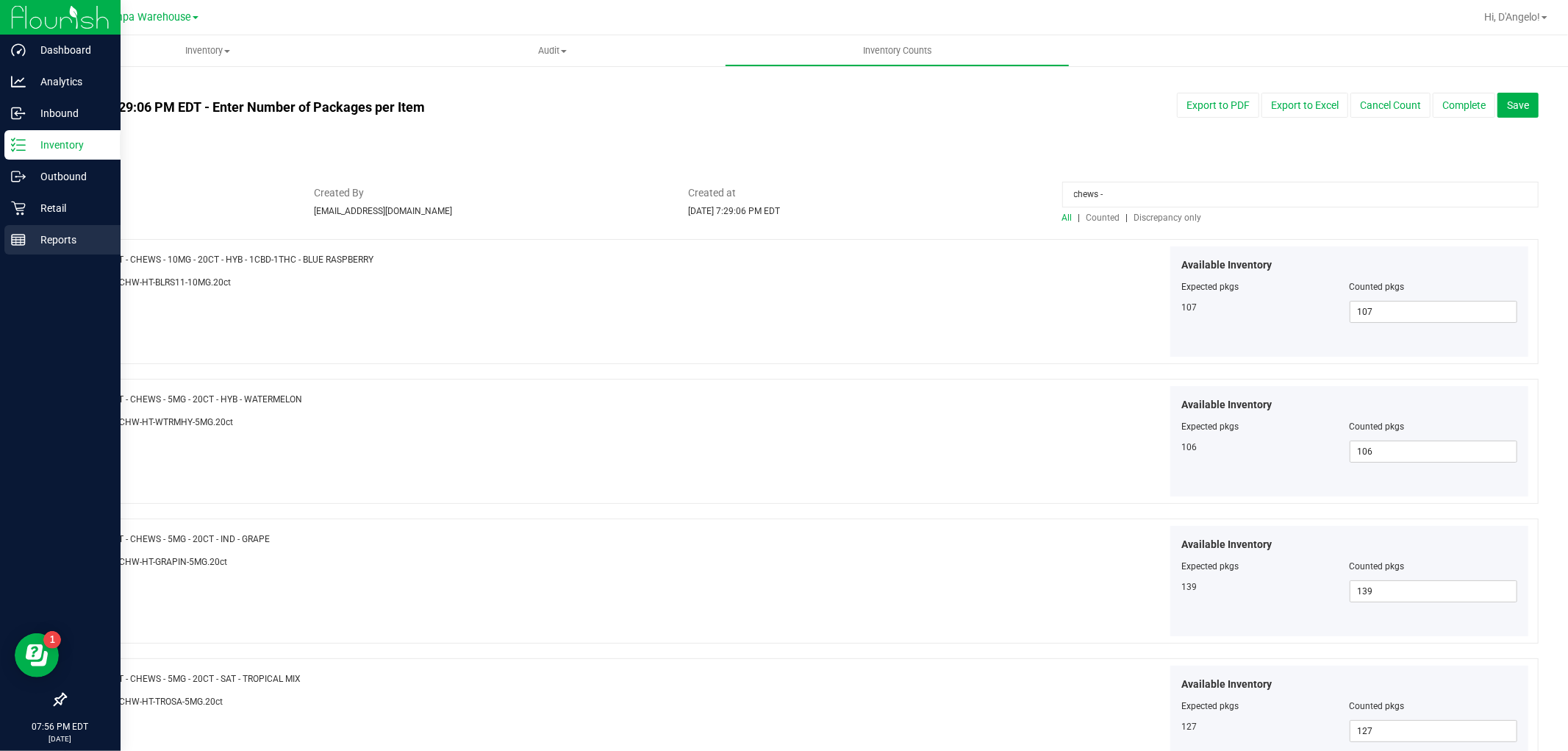
drag, startPoint x: 1239, startPoint y: 186, endPoint x: 0, endPoint y: 233, distance: 1239.9
click at [0, 252] on div "Dashboard Analytics Inbound Inventory Outbound Retail Reports 07:56 PM EDT 08/2…" at bounding box center [784, 376] width 1568 height 751
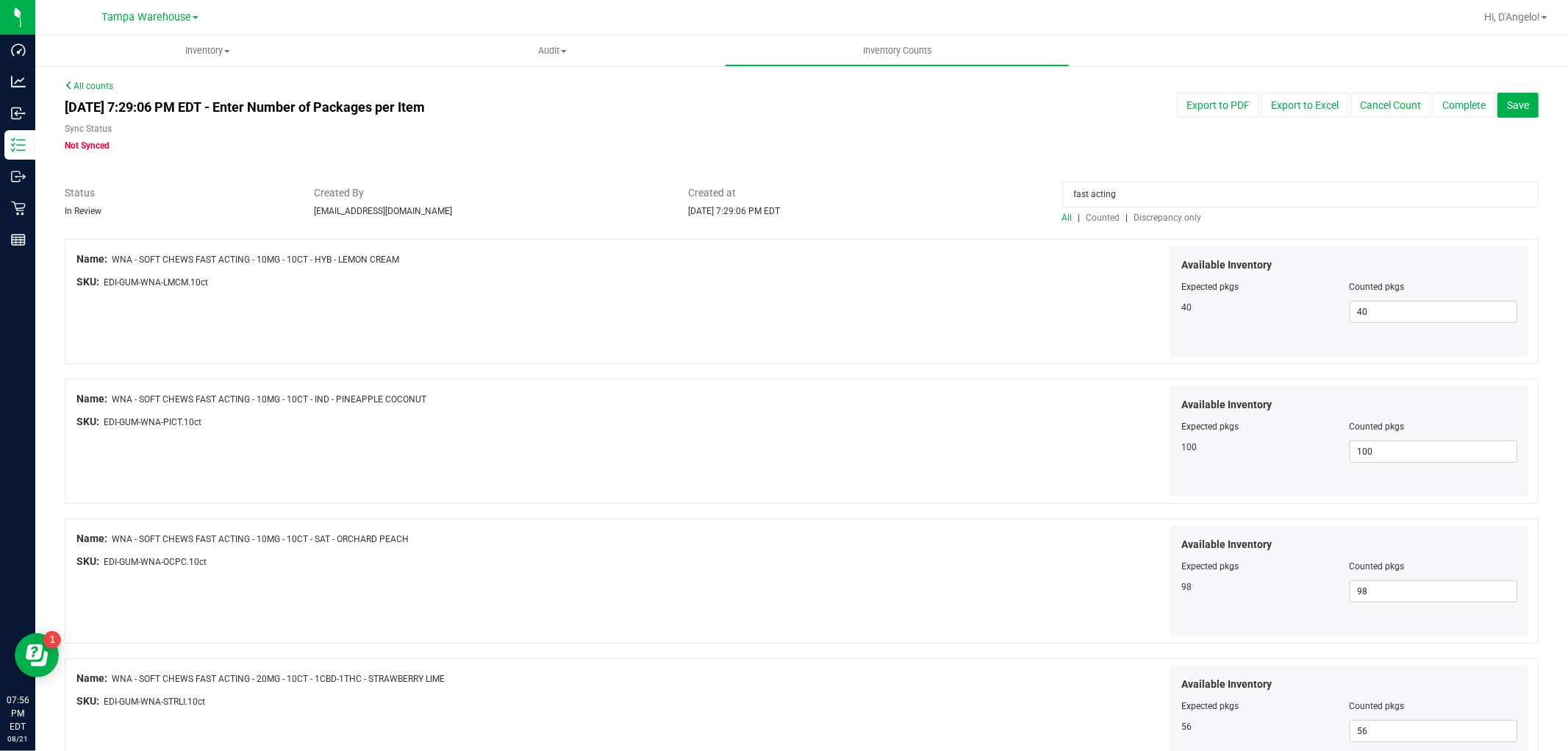
scroll to position [97, 0]
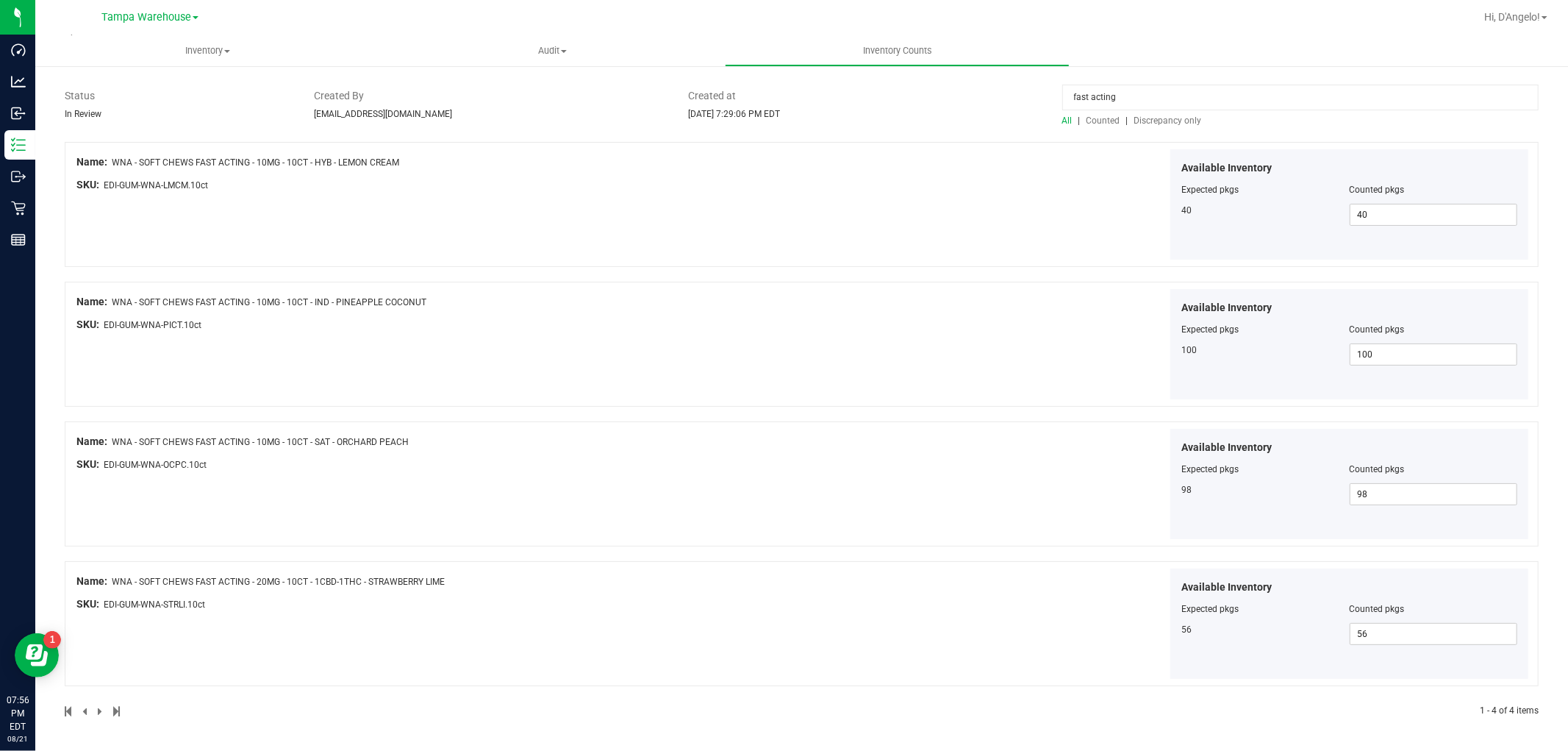
drag, startPoint x: 1213, startPoint y: 97, endPoint x: 454, endPoint y: 128, distance: 759.6
click at [485, 121] on div "Status In Review Created By djeanmarie@liveparallel.com Created at Aug 21, 2025…" at bounding box center [801, 107] width 1496 height 39
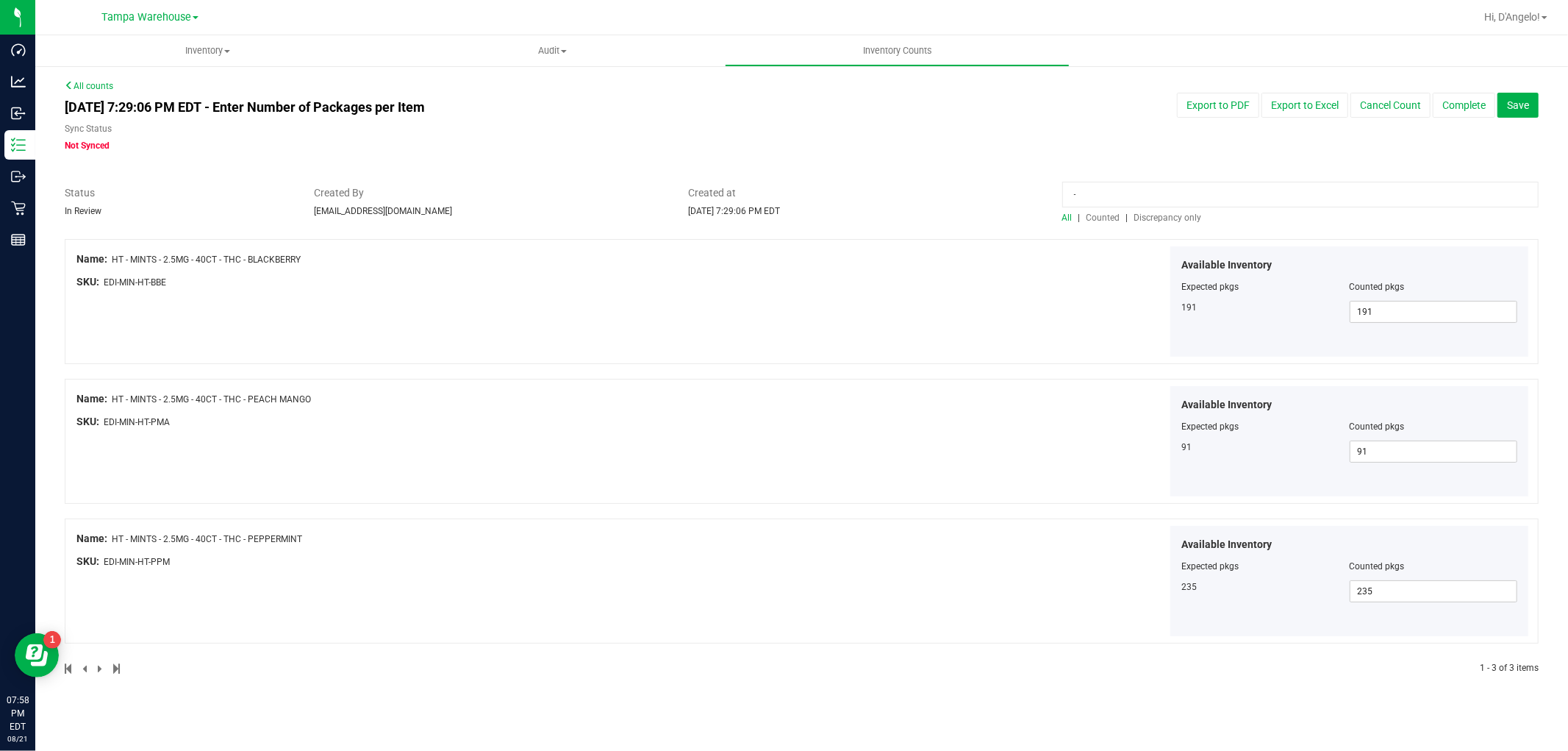
type input "-"
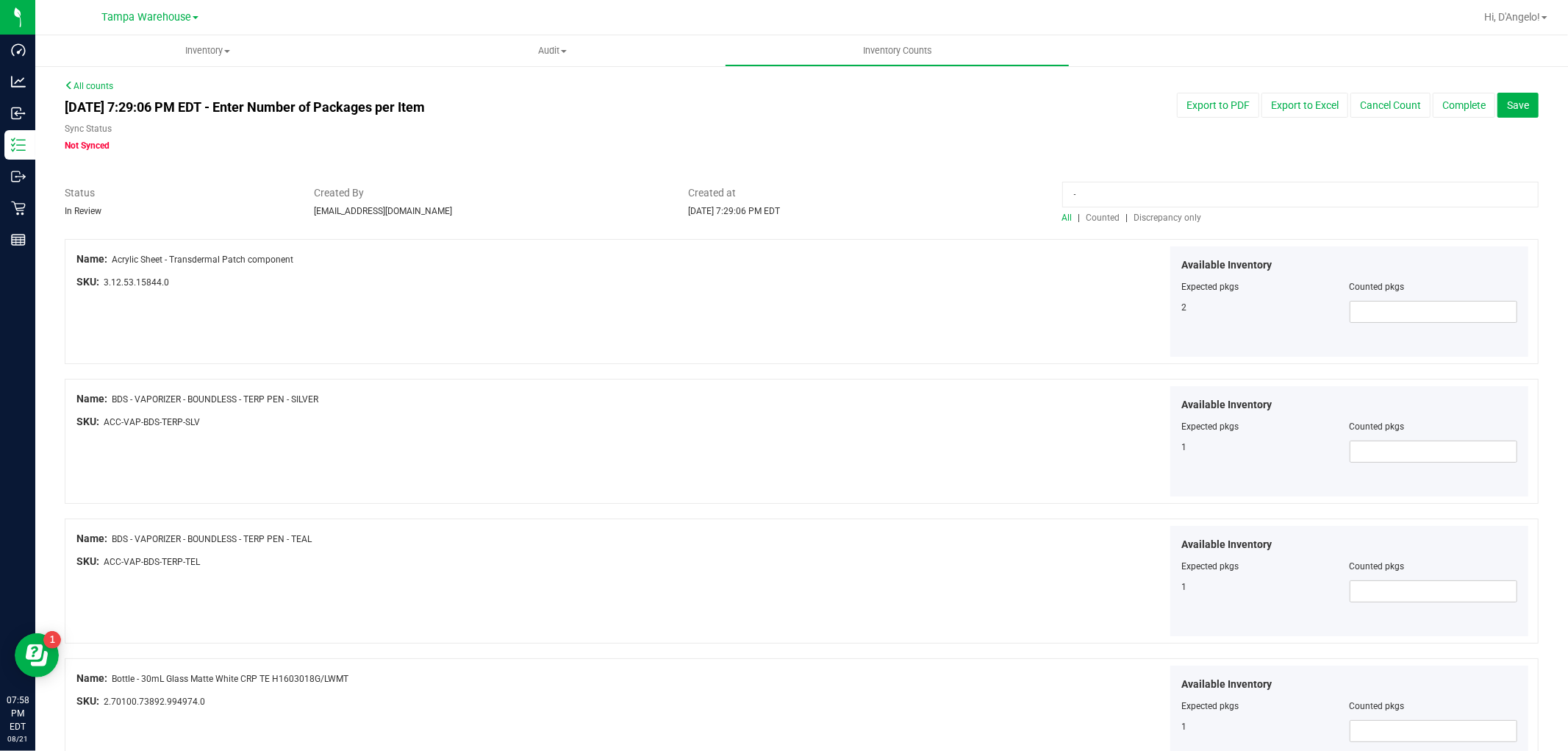
type input "-"
click at [1067, 187] on input "BAR" at bounding box center [1301, 194] width 477 height 26
click at [1101, 197] on input "- BAR" at bounding box center [1301, 194] width 477 height 26
drag, startPoint x: 1133, startPoint y: 193, endPoint x: 431, endPoint y: 208, distance: 702.2
click at [438, 206] on div "Status In Review Created By djeanmarie@liveparallel.com Created at Aug 21, 2025…" at bounding box center [801, 204] width 1496 height 39
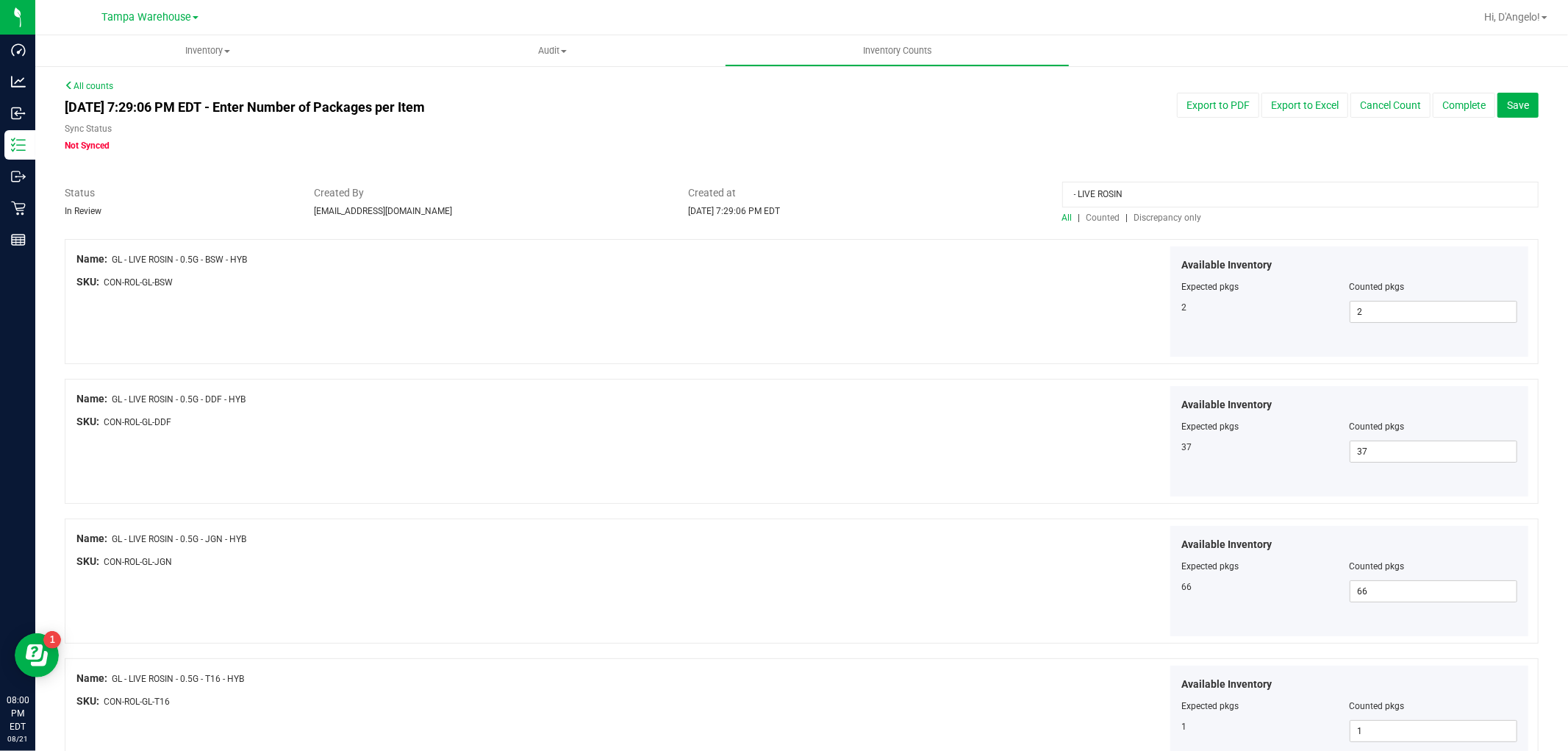
drag, startPoint x: 1158, startPoint y: 197, endPoint x: 1072, endPoint y: 201, distance: 86.1
click at [1072, 201] on input "- LIVE ROSIN" at bounding box center [1301, 194] width 477 height 26
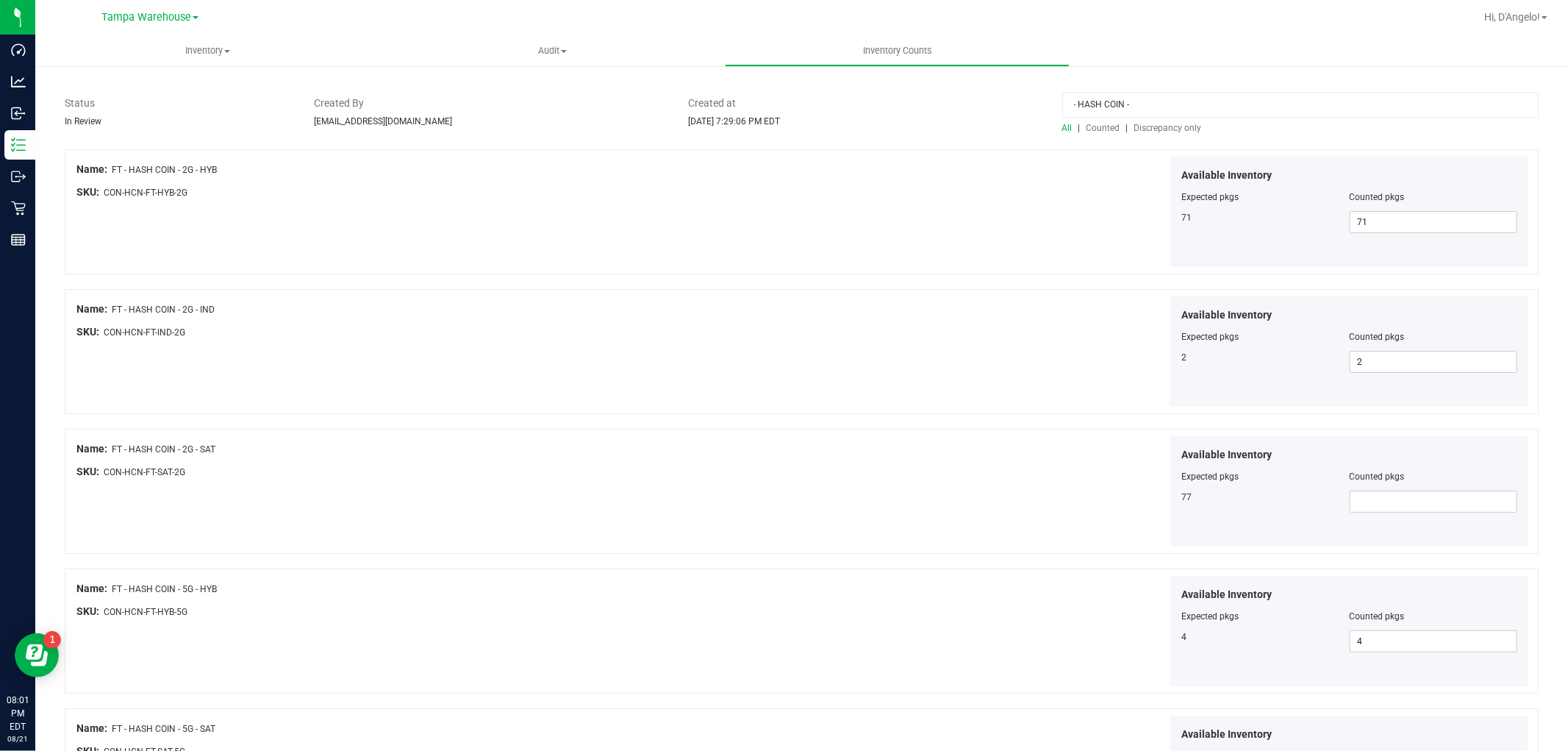
scroll to position [237, 0]
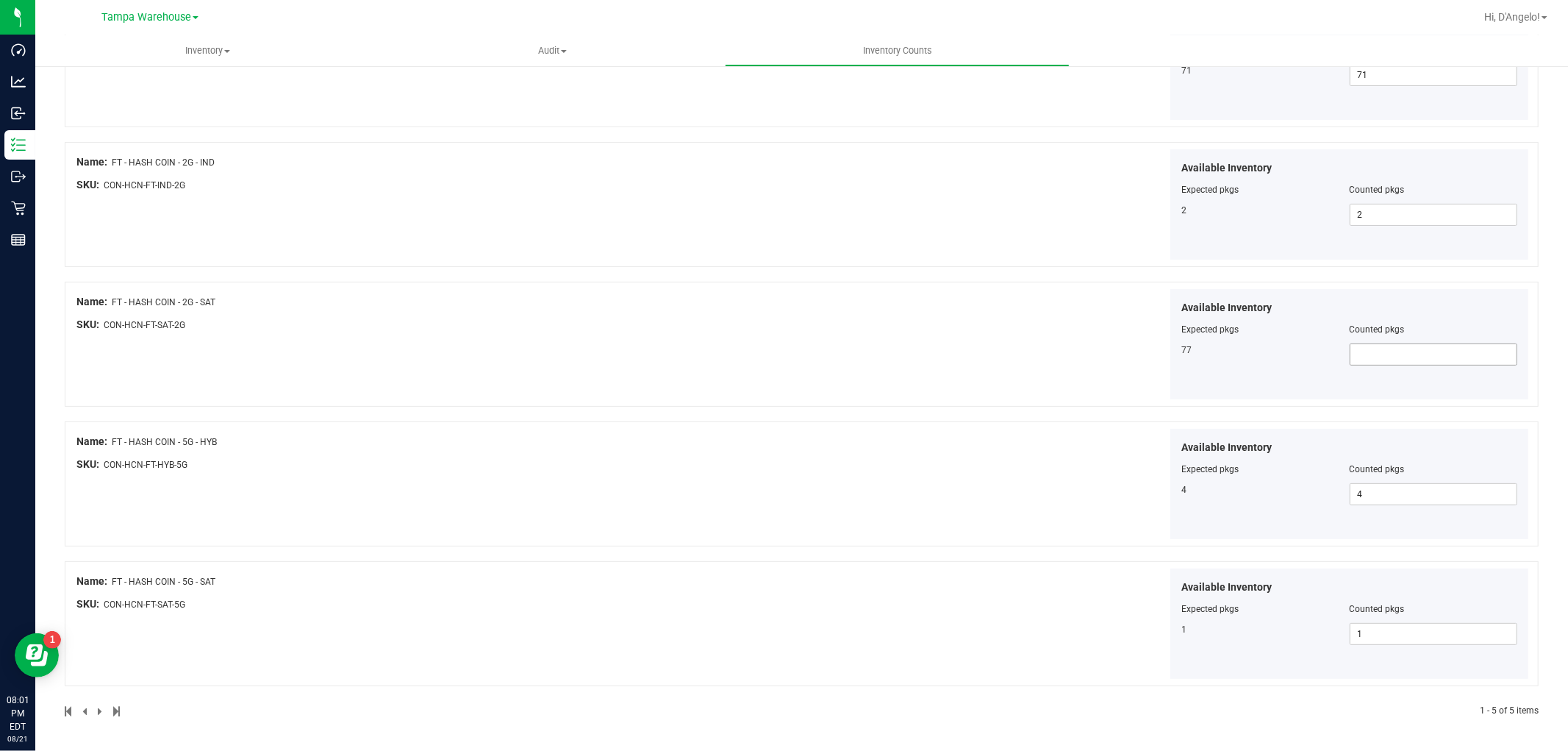
type input "- HASH COIN -"
click at [1361, 351] on span at bounding box center [1434, 355] width 168 height 22
type input "77"
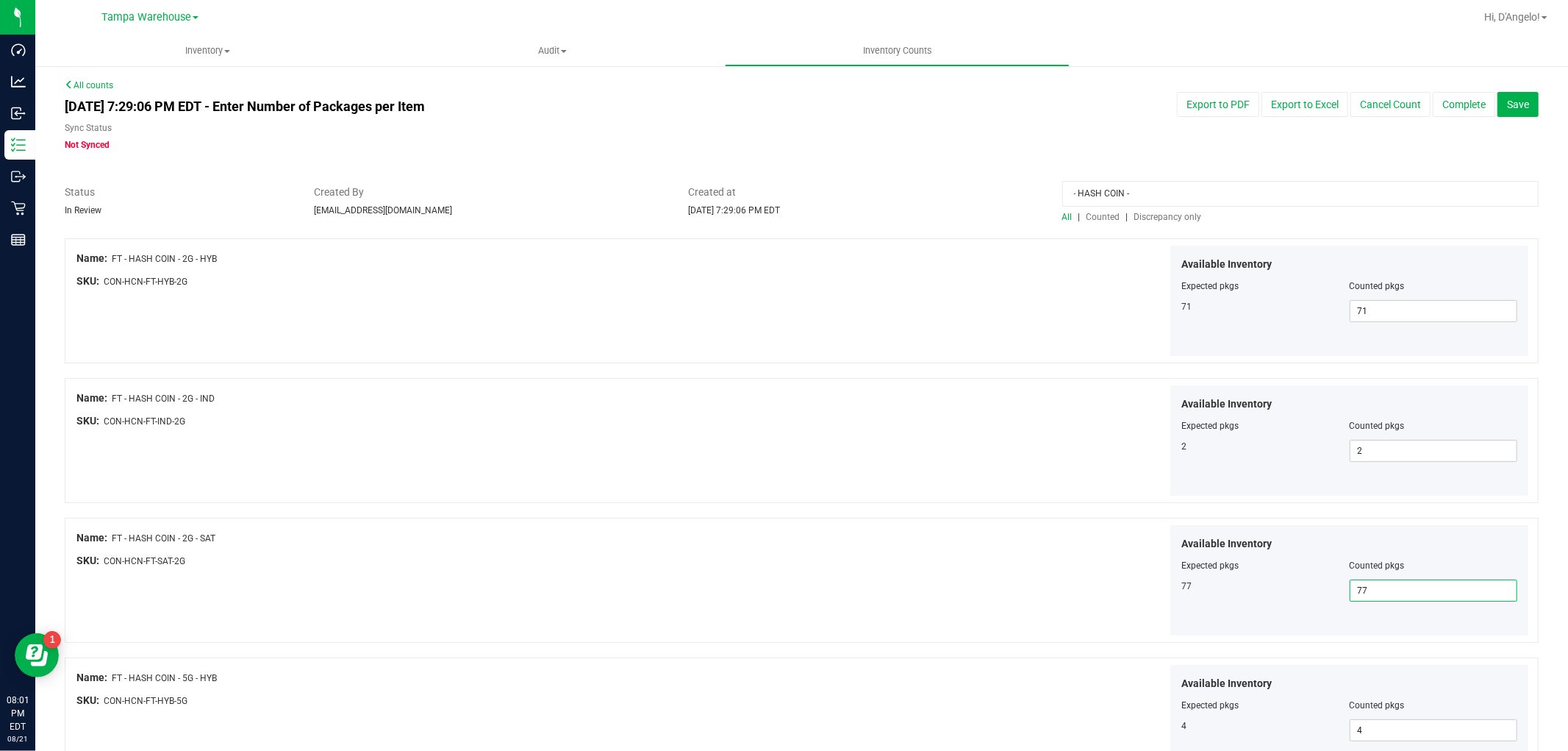
scroll to position [0, 0]
type input "77"
drag, startPoint x: 1154, startPoint y: 199, endPoint x: 819, endPoint y: 199, distance: 335.0
click at [819, 199] on div "Status In Review Created By djeanmarie@liveparallel.com Created at Aug 21, 2025…" at bounding box center [801, 204] width 1496 height 39
type input "R"
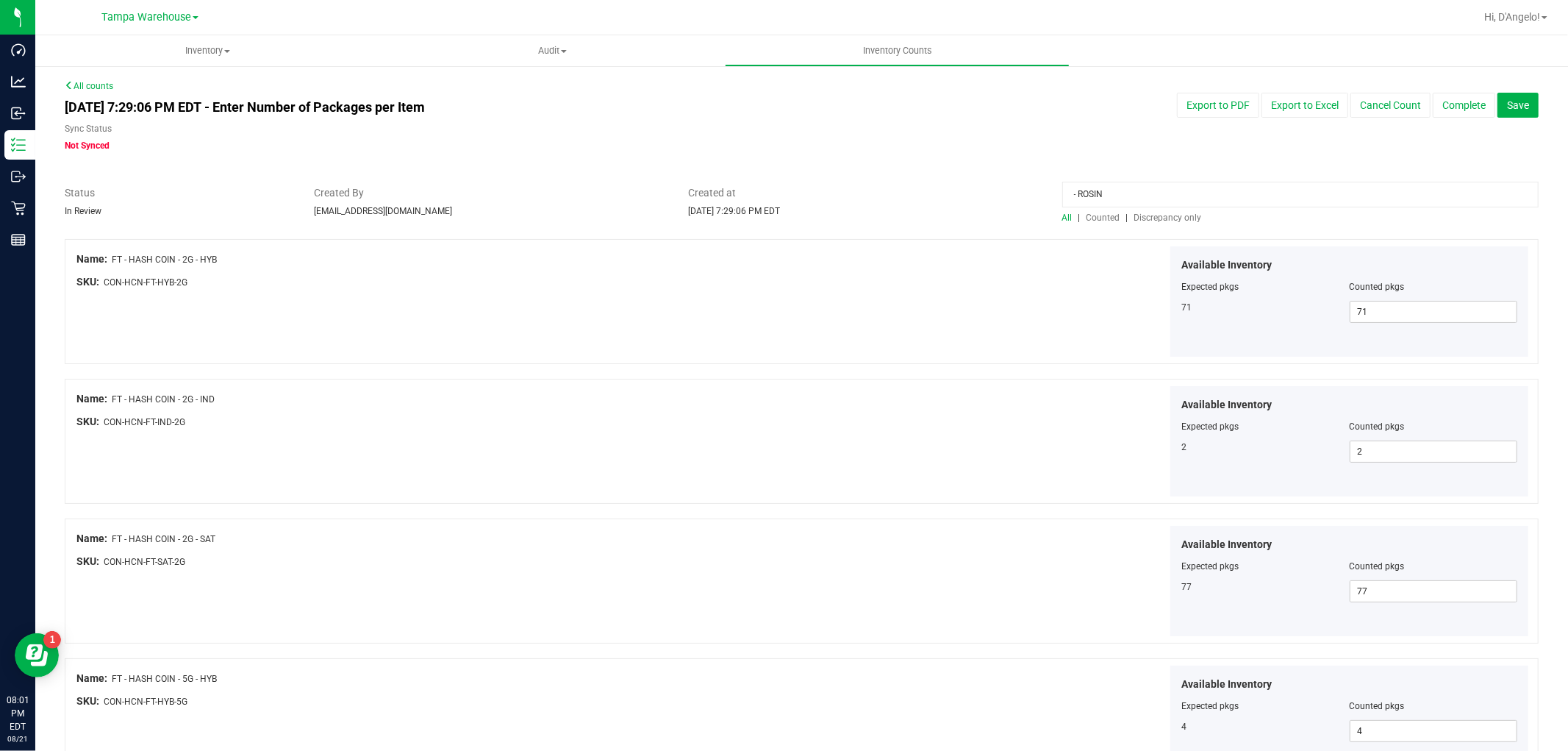
type input "- ROSIN -"
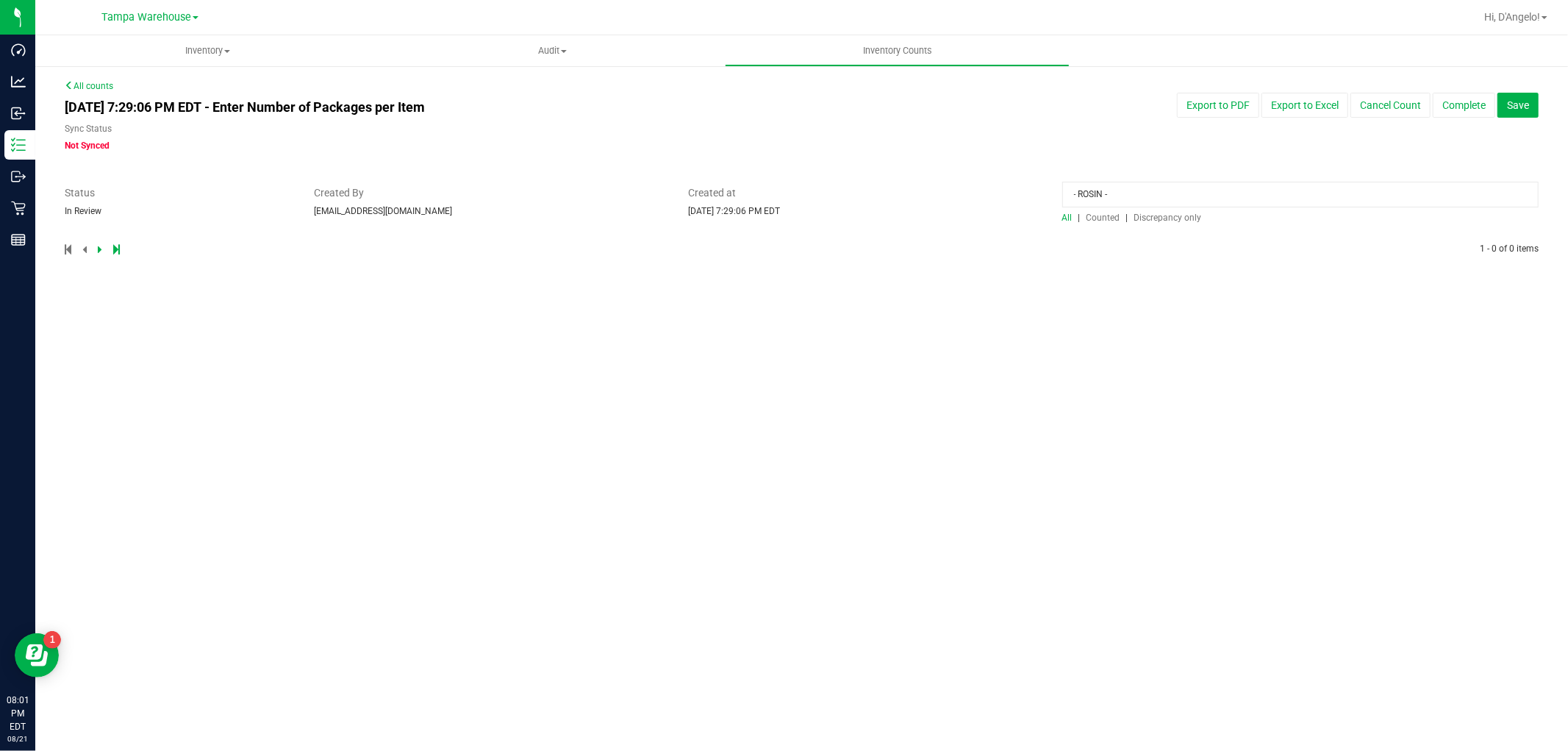
drag, startPoint x: 1133, startPoint y: 190, endPoint x: 725, endPoint y: 201, distance: 408.1
click at [781, 195] on div "Status In Review Created By djeanmarie@liveparallel.com Created at Aug 21, 2025…" at bounding box center [801, 204] width 1496 height 39
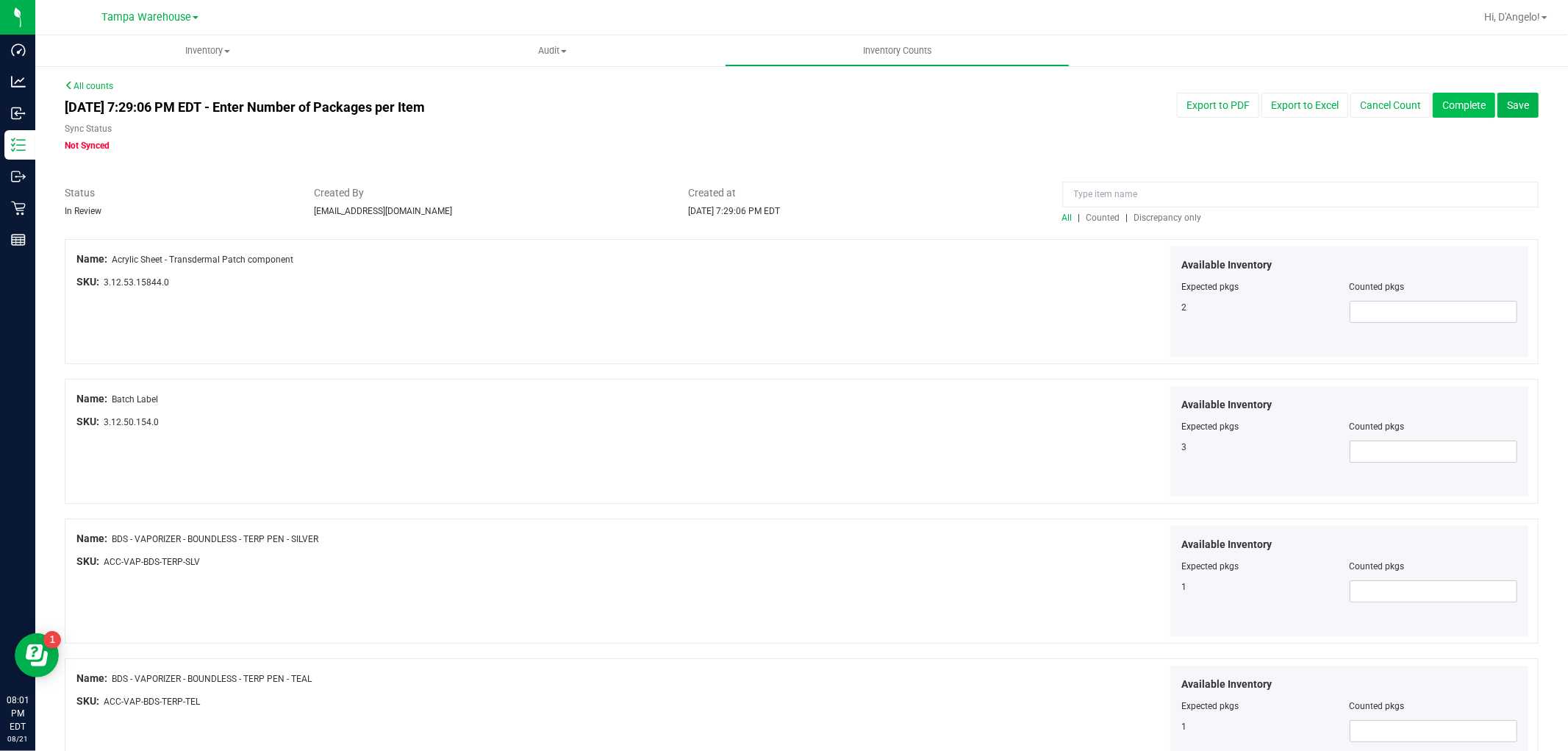
click at [1454, 103] on button "Complete" at bounding box center [1464, 105] width 62 height 25
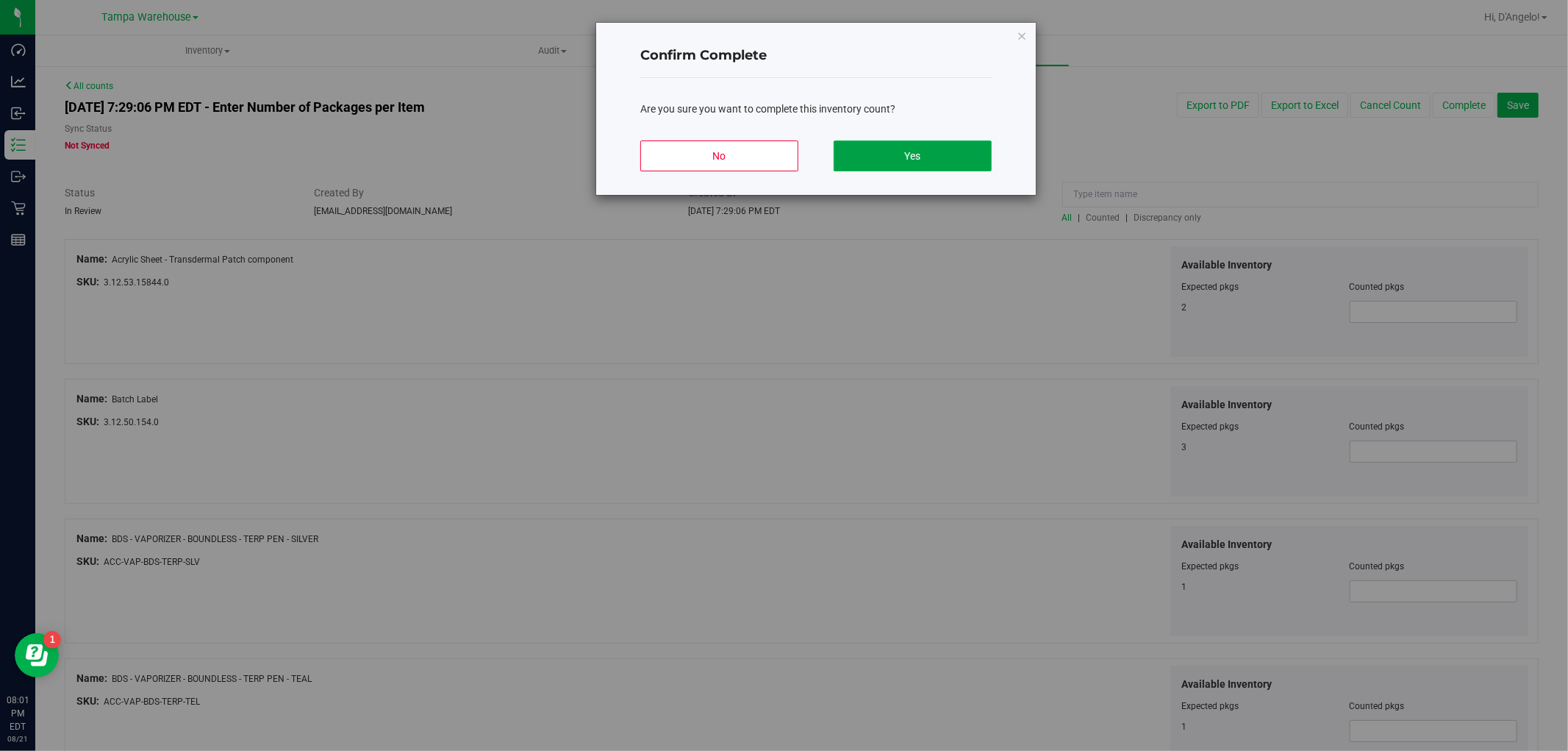
click at [959, 151] on button "Yes" at bounding box center [912, 156] width 158 height 31
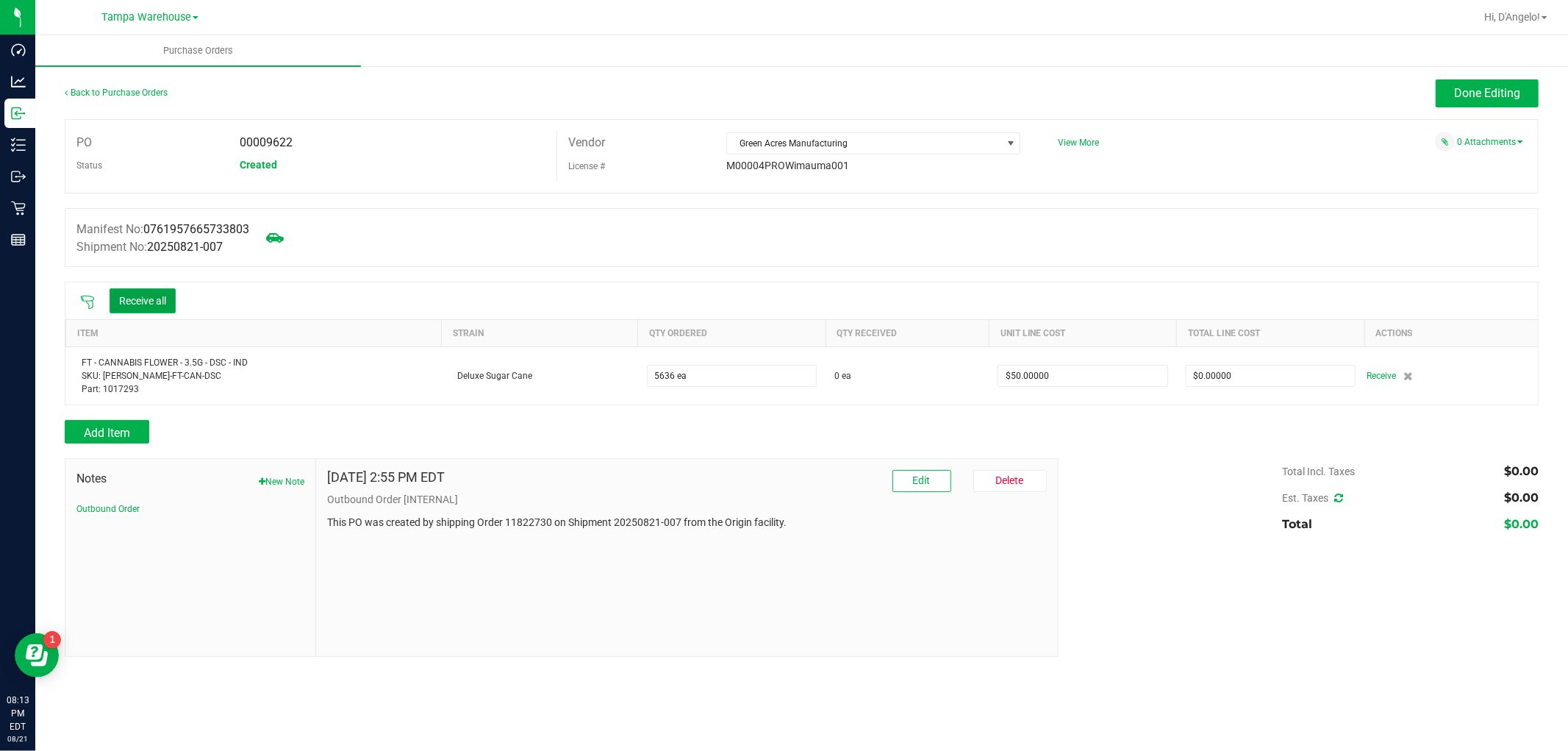
click at [151, 311] on button "Receive all" at bounding box center [142, 301] width 66 height 25
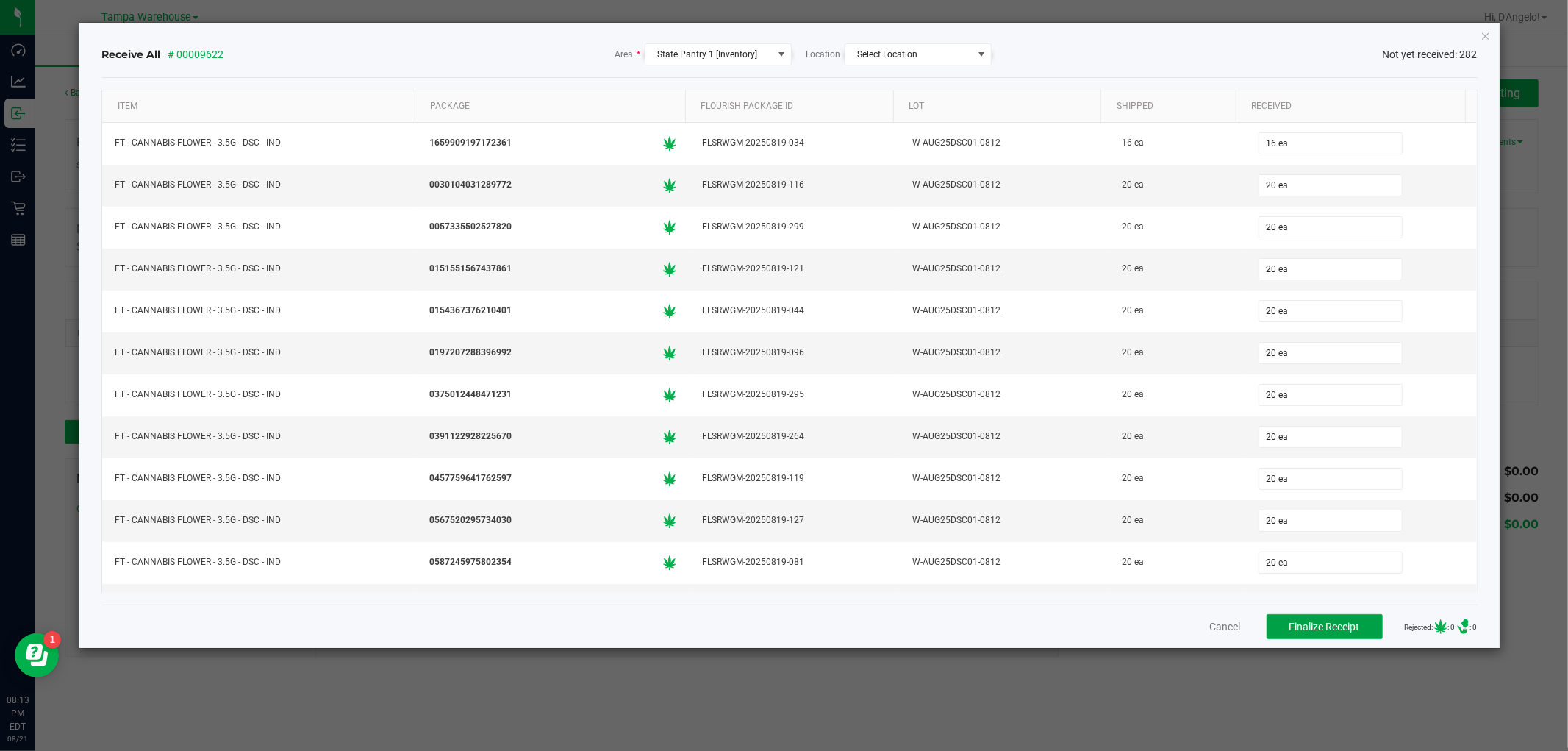
click at [1311, 629] on span "Finalize Receipt" at bounding box center [1325, 626] width 71 height 12
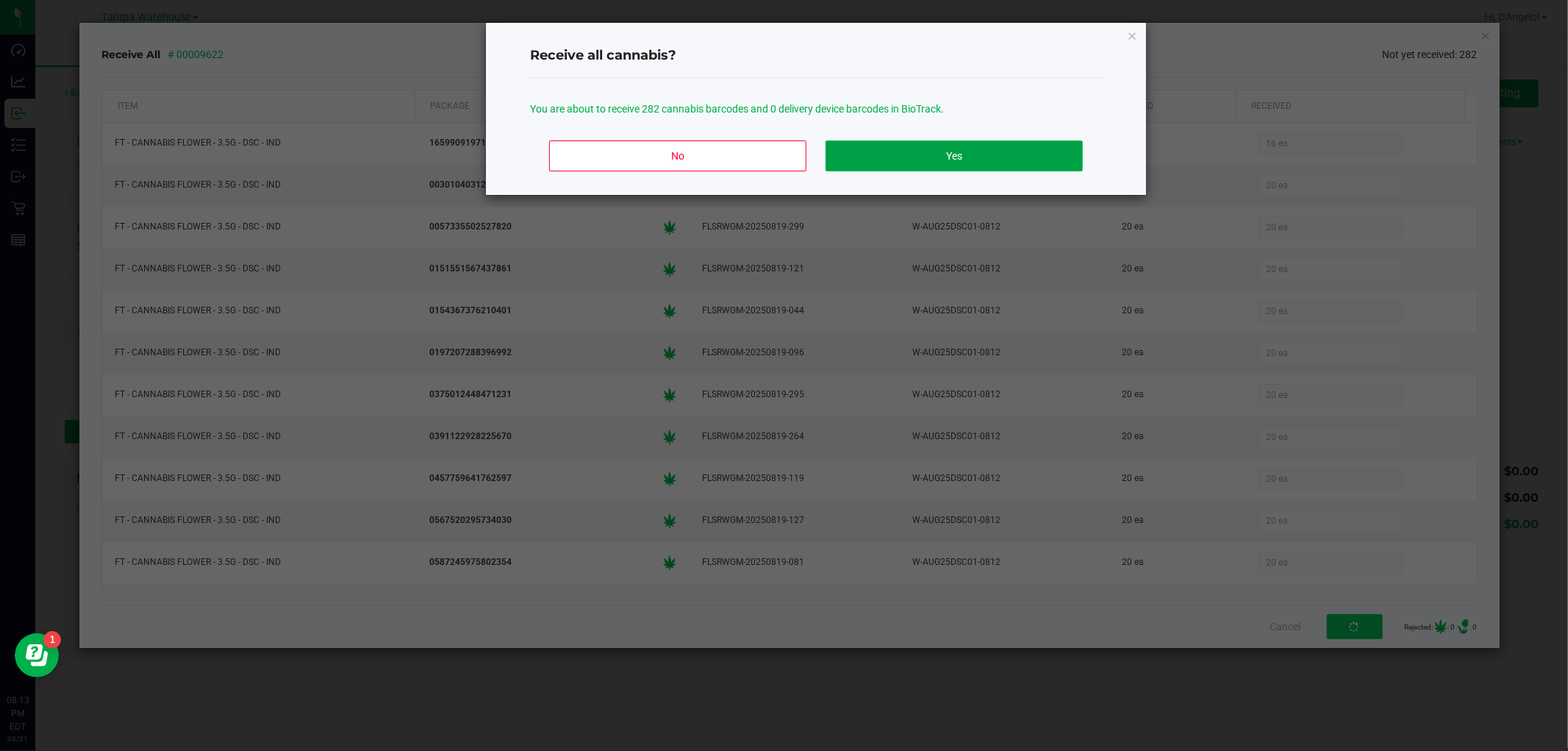
click at [873, 162] on button "Yes" at bounding box center [954, 156] width 257 height 31
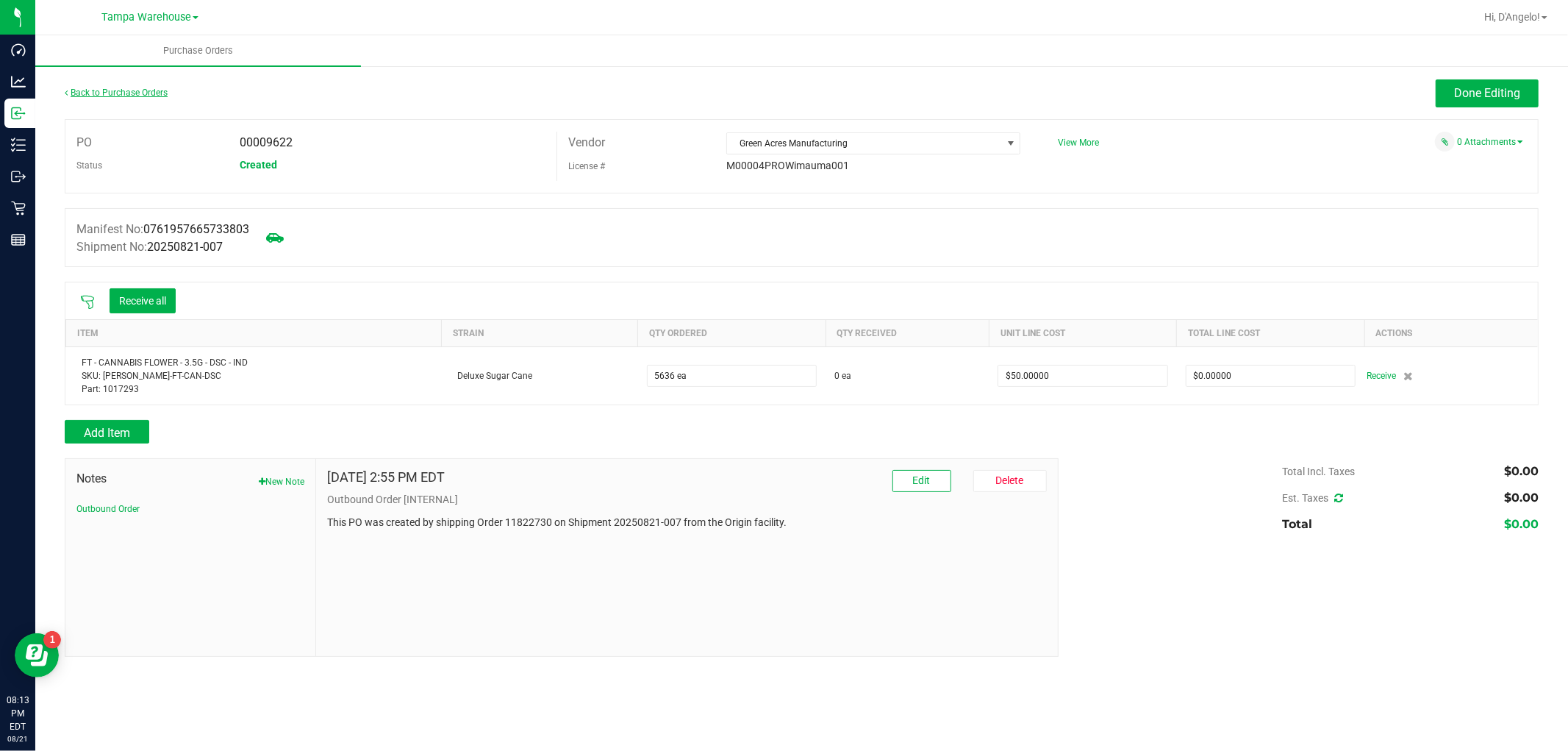
click at [127, 89] on link "Back to Purchase Orders" at bounding box center [116, 93] width 103 height 10
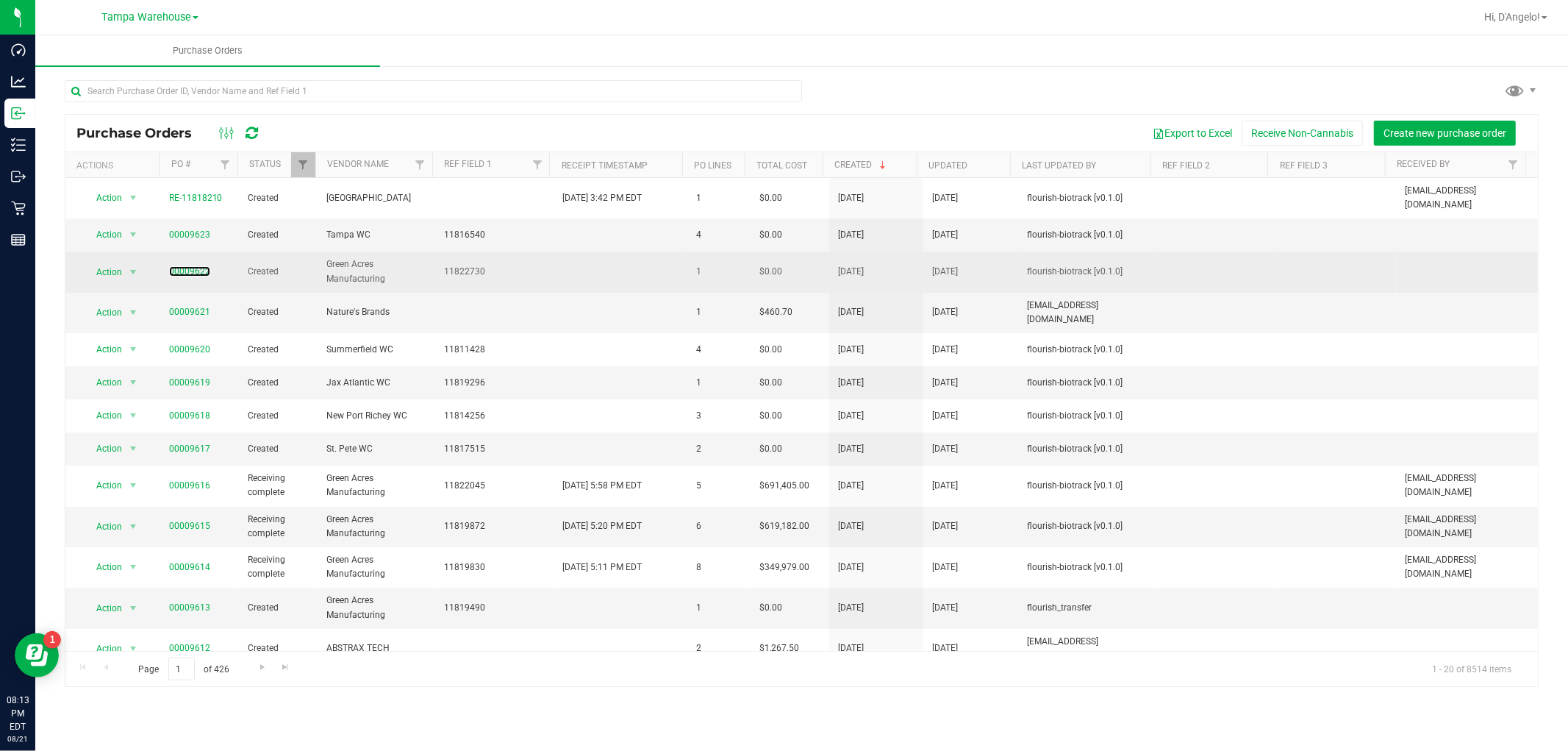
click at [182, 266] on link "00009622" at bounding box center [190, 271] width 41 height 10
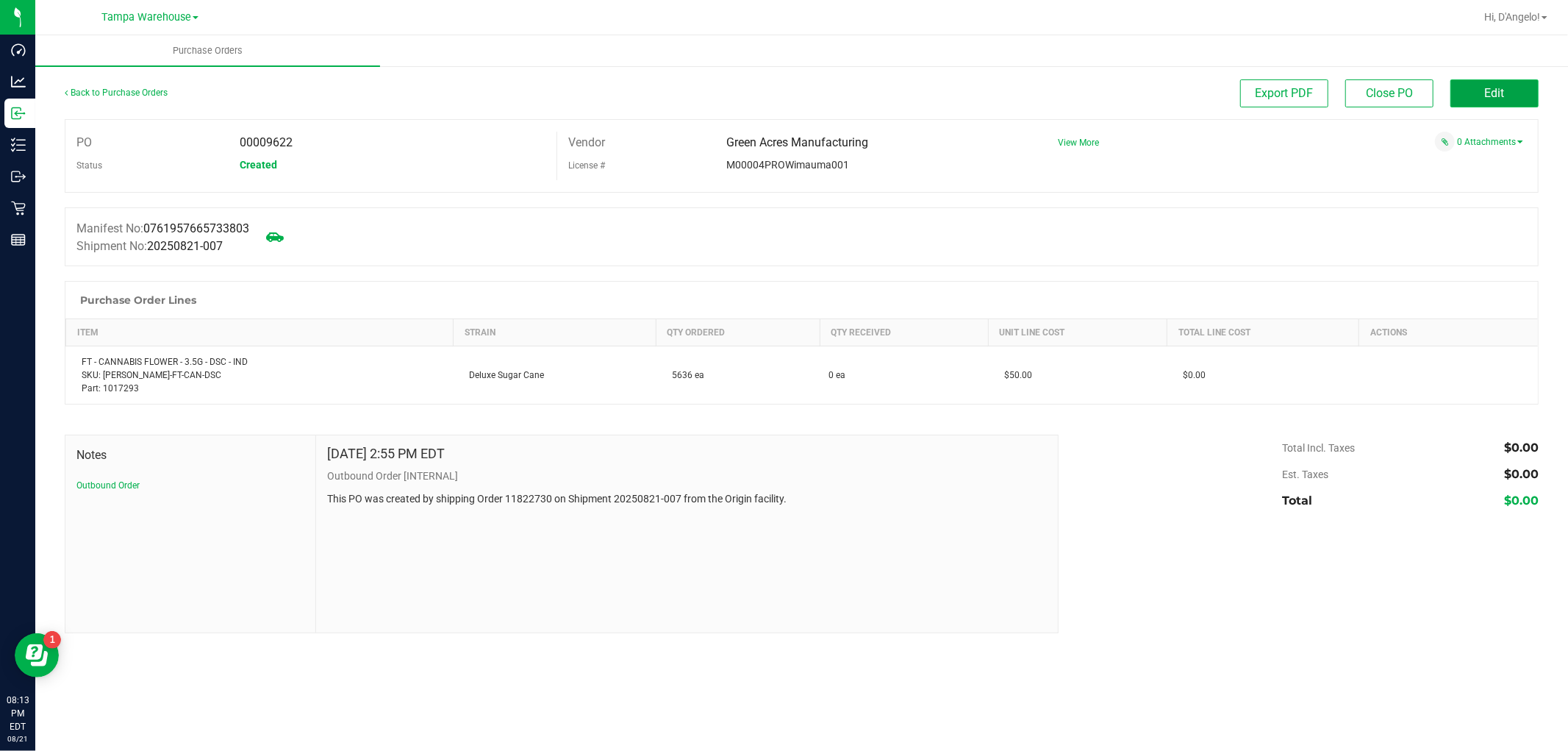
click at [1496, 82] on button "Edit" at bounding box center [1494, 93] width 88 height 28
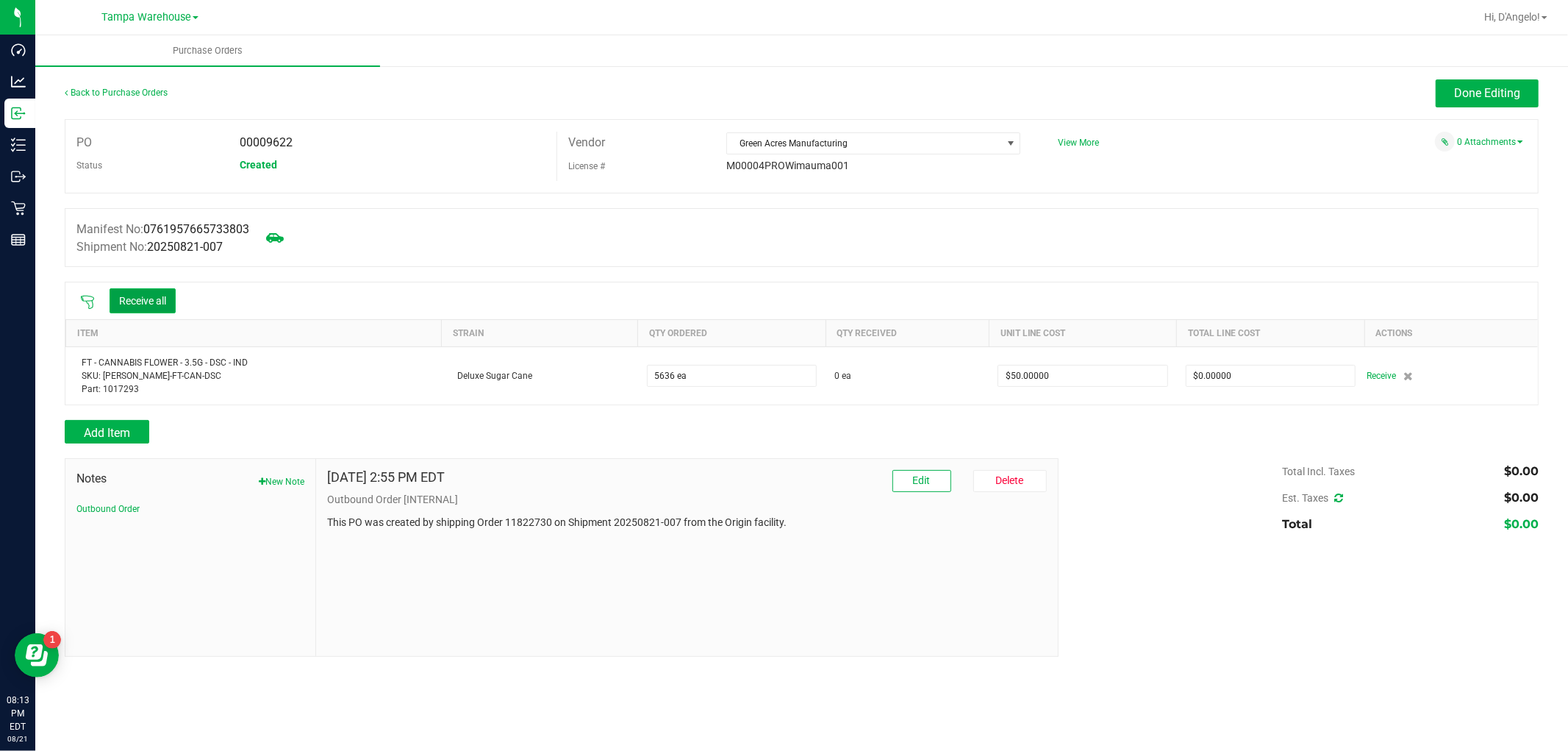
click at [155, 307] on button "Receive all" at bounding box center [142, 301] width 66 height 25
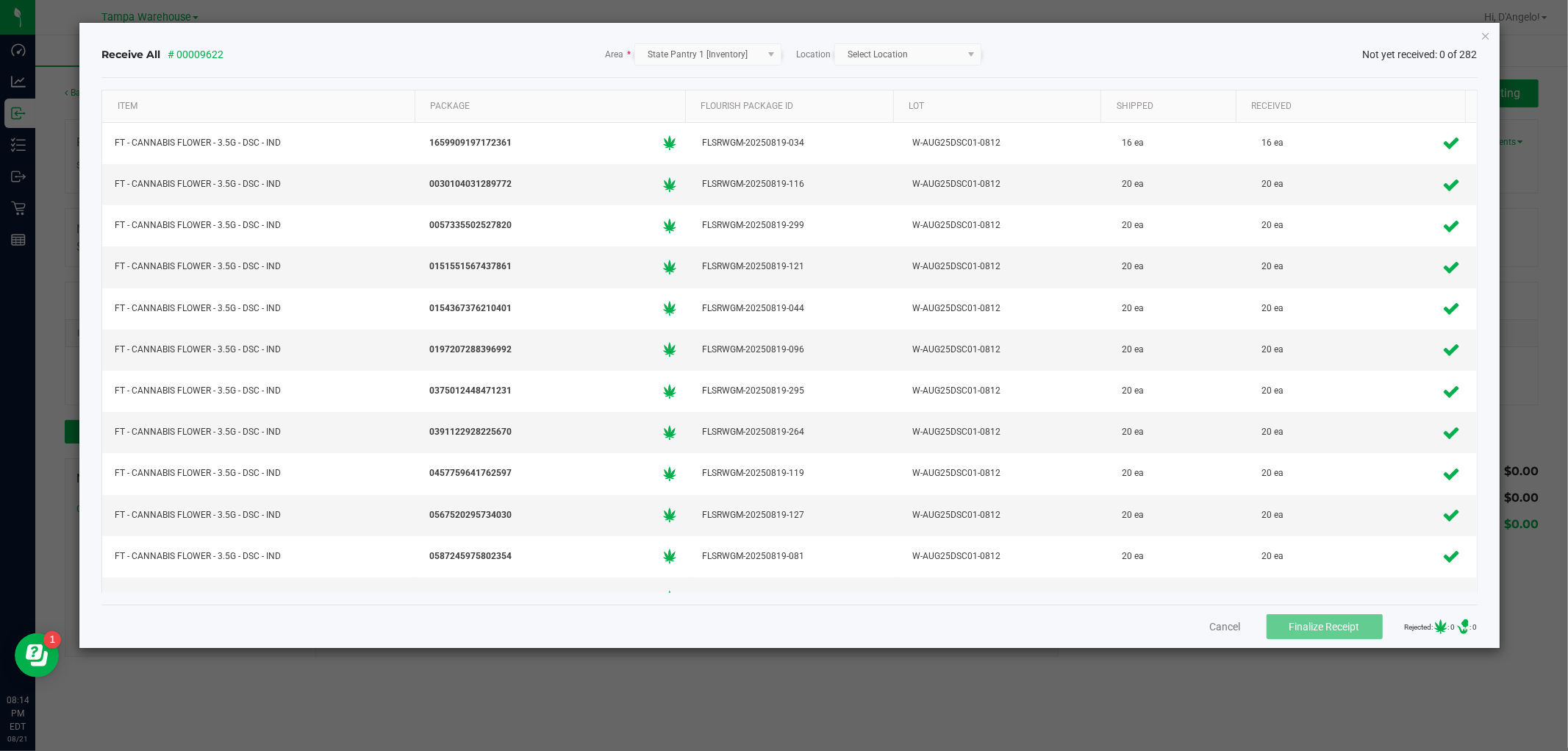
click at [1493, 34] on div "Receive All # 00009622 Area * State Pantry 1 [Inventory] Location Select Locati…" at bounding box center [789, 335] width 1420 height 625
click at [1488, 30] on icon "Close" at bounding box center [1486, 35] width 10 height 18
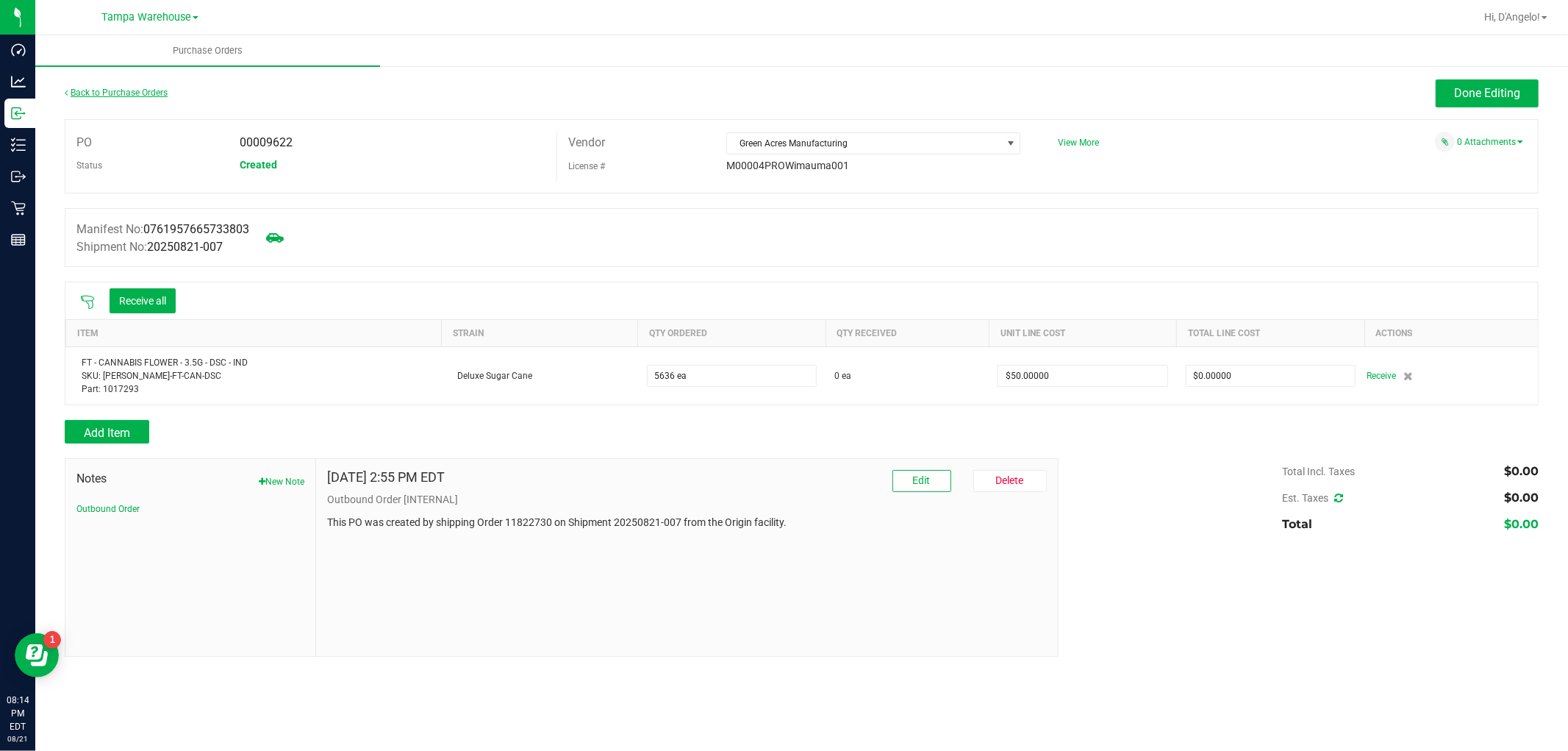
click at [103, 84] on div "Back to Purchase Orders" at bounding box center [249, 93] width 368 height 26
click at [107, 89] on link "Back to Purchase Orders" at bounding box center [116, 93] width 103 height 10
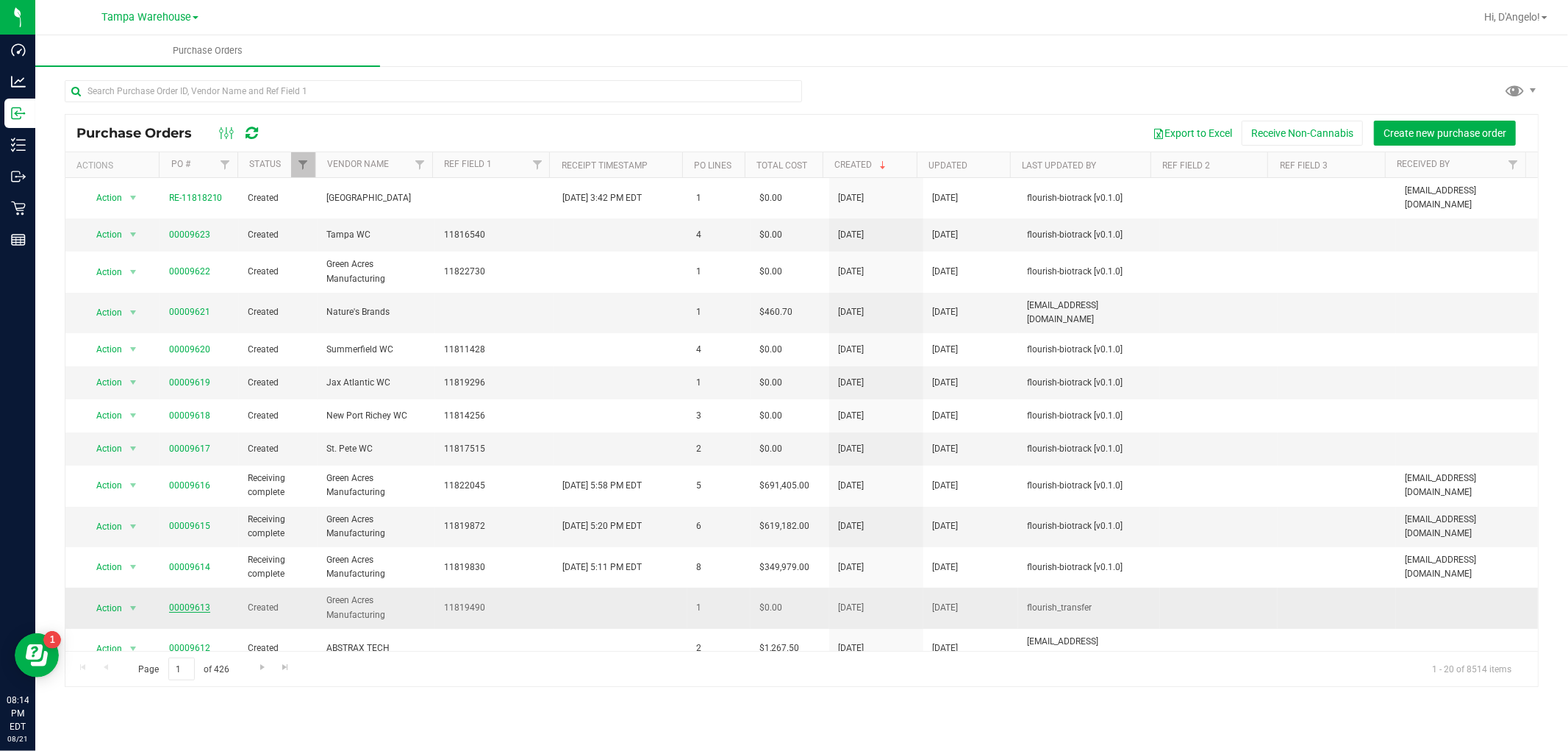
click at [187, 603] on link "00009613" at bounding box center [190, 607] width 41 height 10
